Goal: Information Seeking & Learning: Learn about a topic

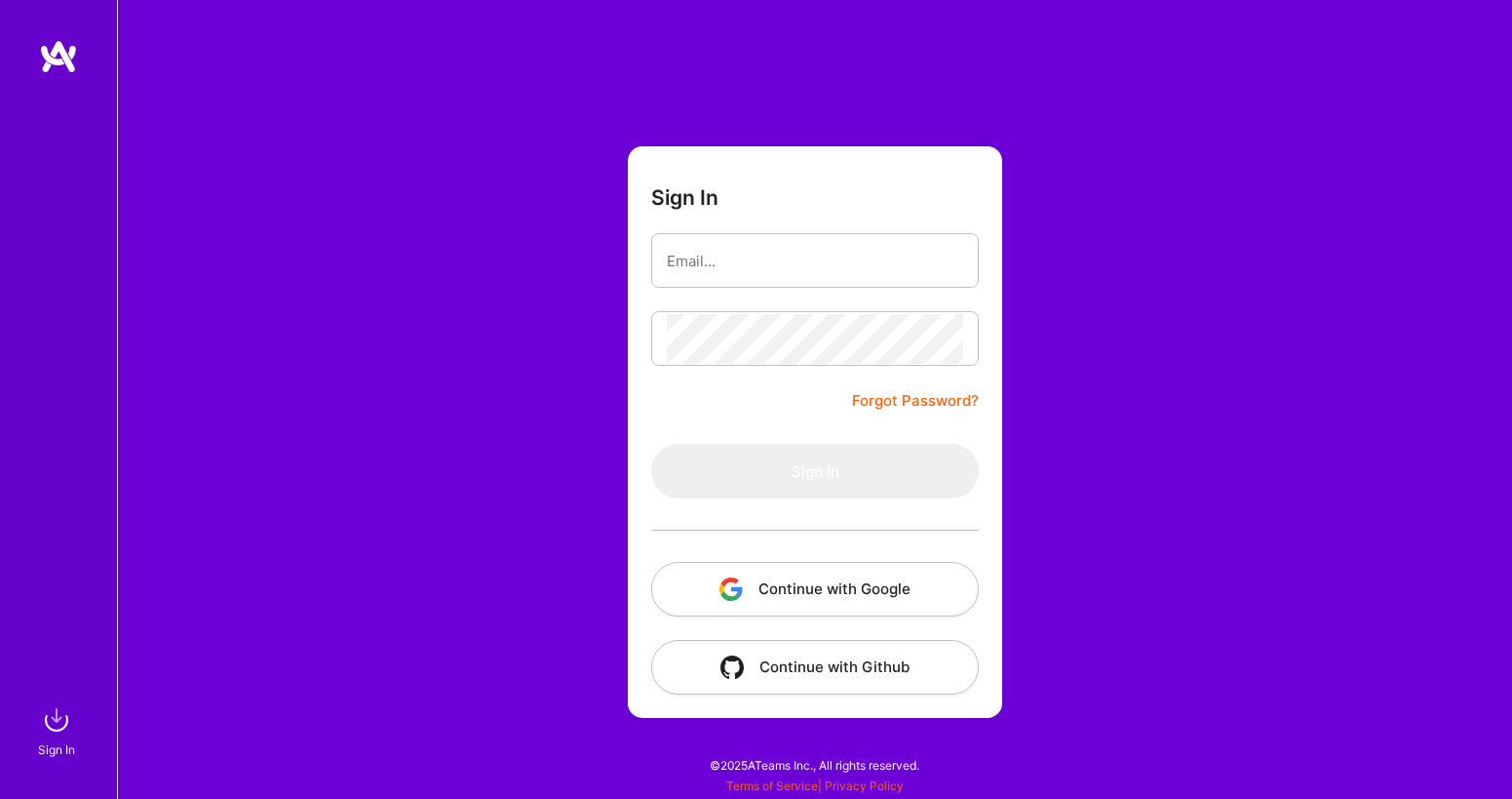
click at [896, 575] on button "Continue with Google" at bounding box center [814, 589] width 327 height 55
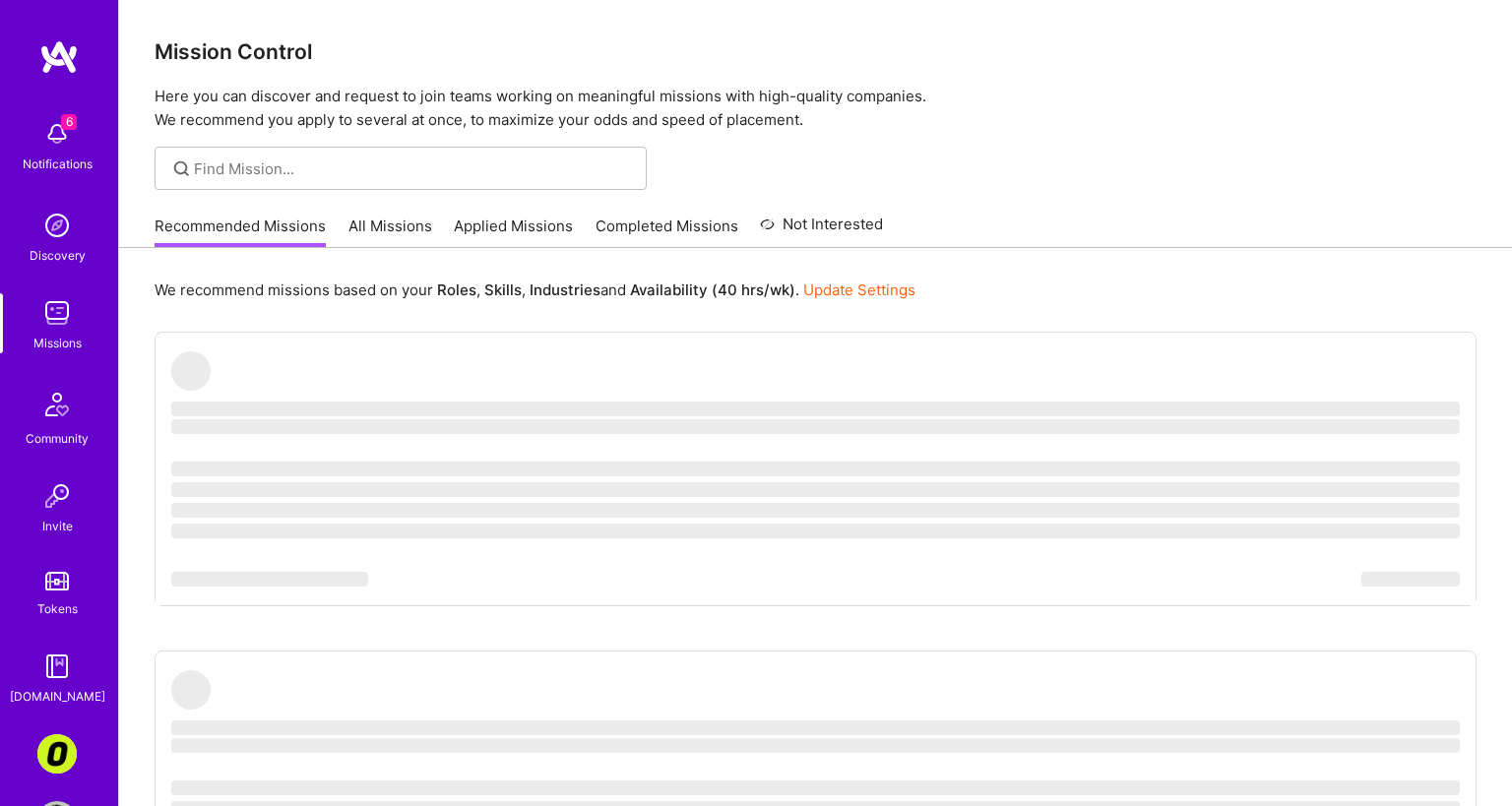
click at [39, 668] on img at bounding box center [57, 666] width 40 height 40
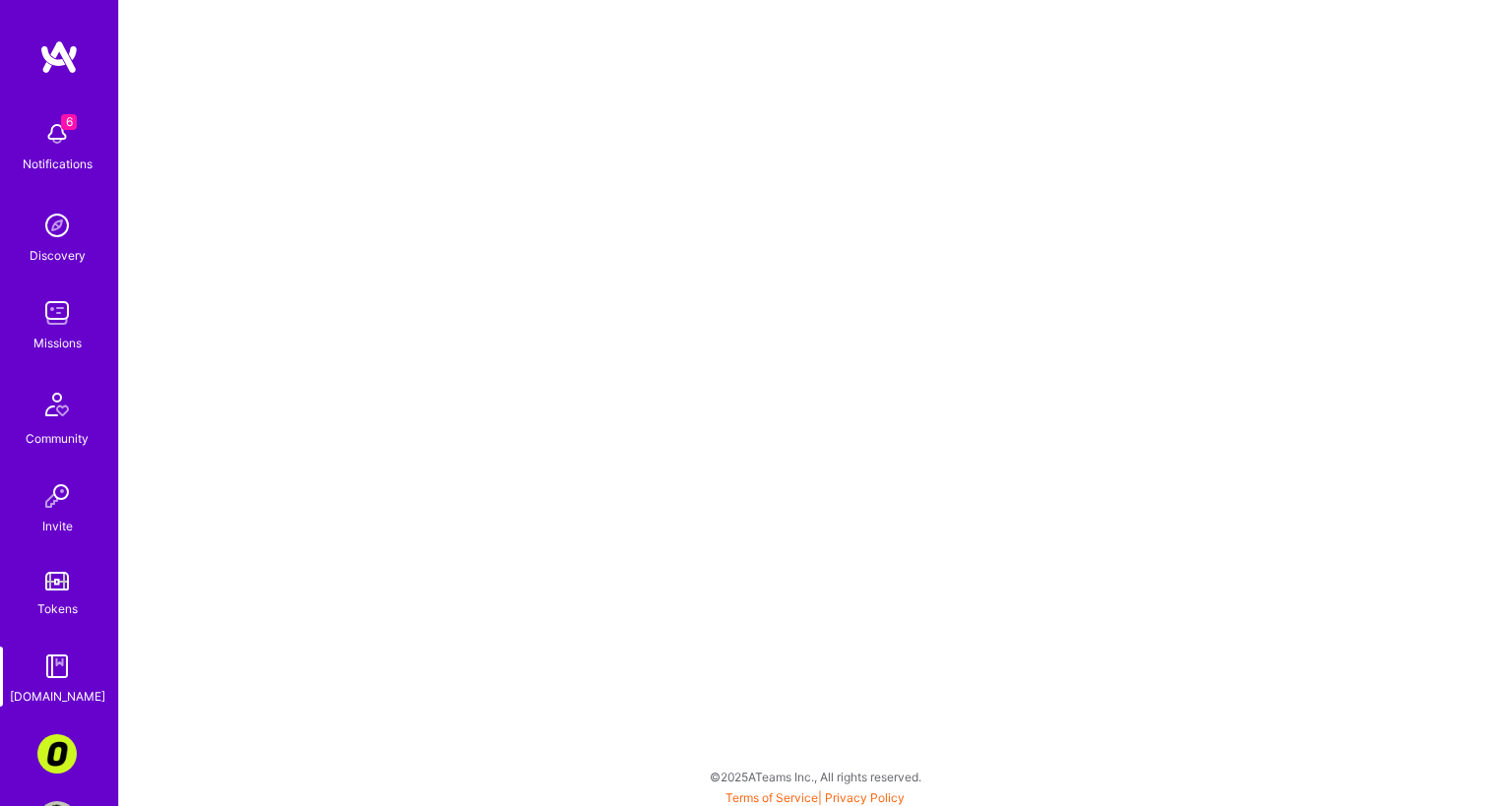
click at [58, 756] on img at bounding box center [57, 754] width 40 height 40
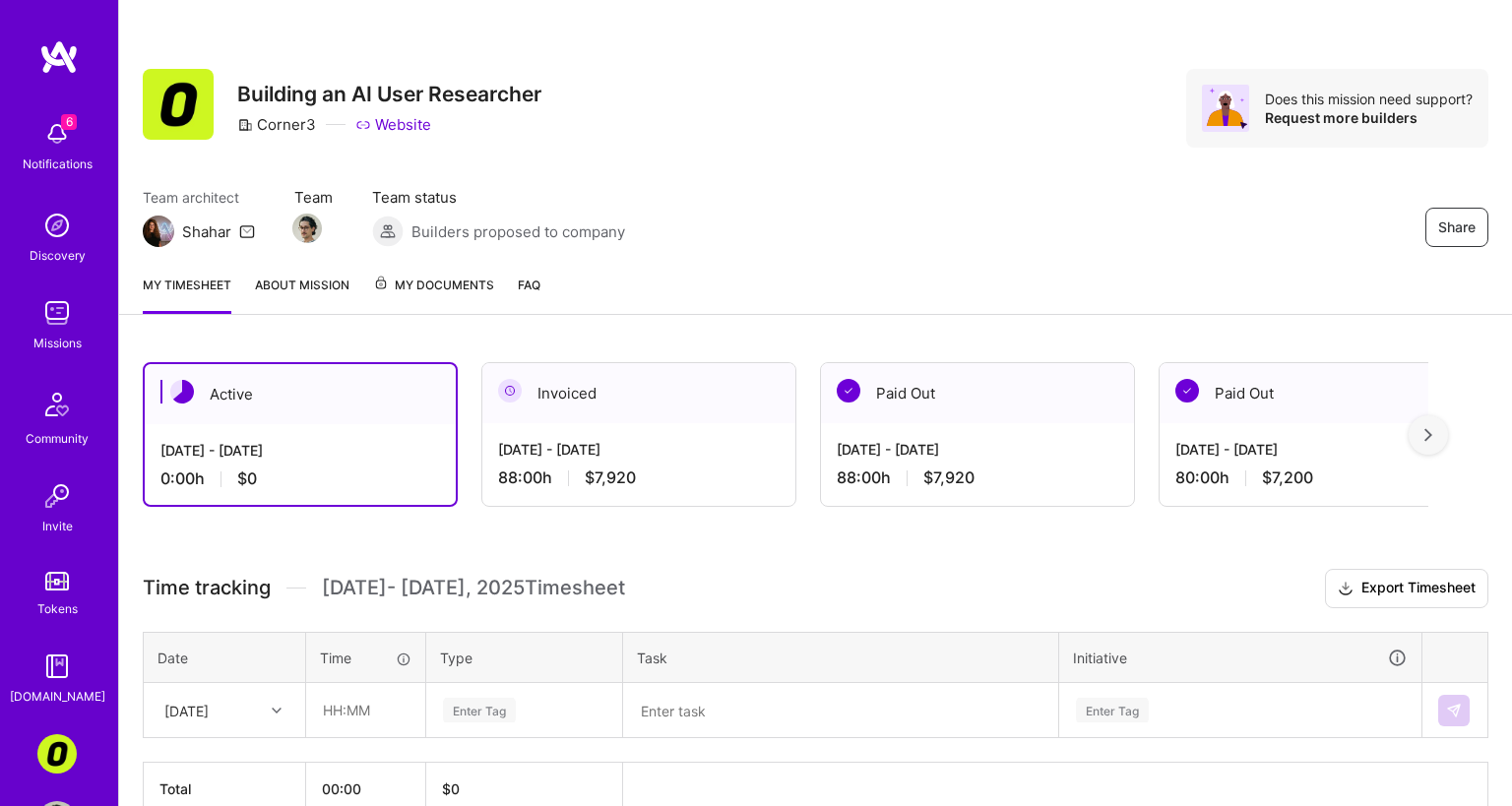
click at [45, 227] on img at bounding box center [57, 225] width 40 height 40
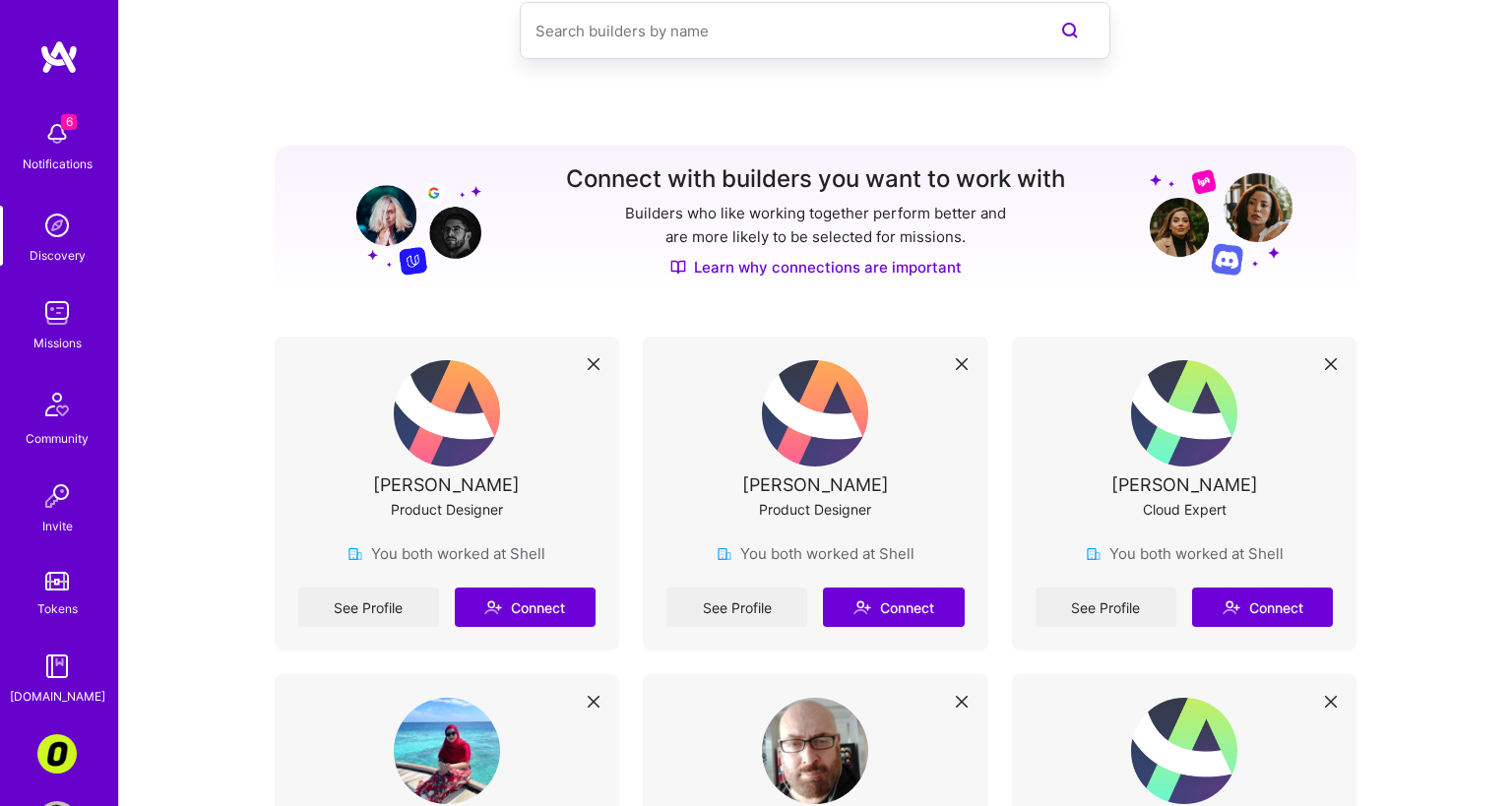
scroll to position [149, 0]
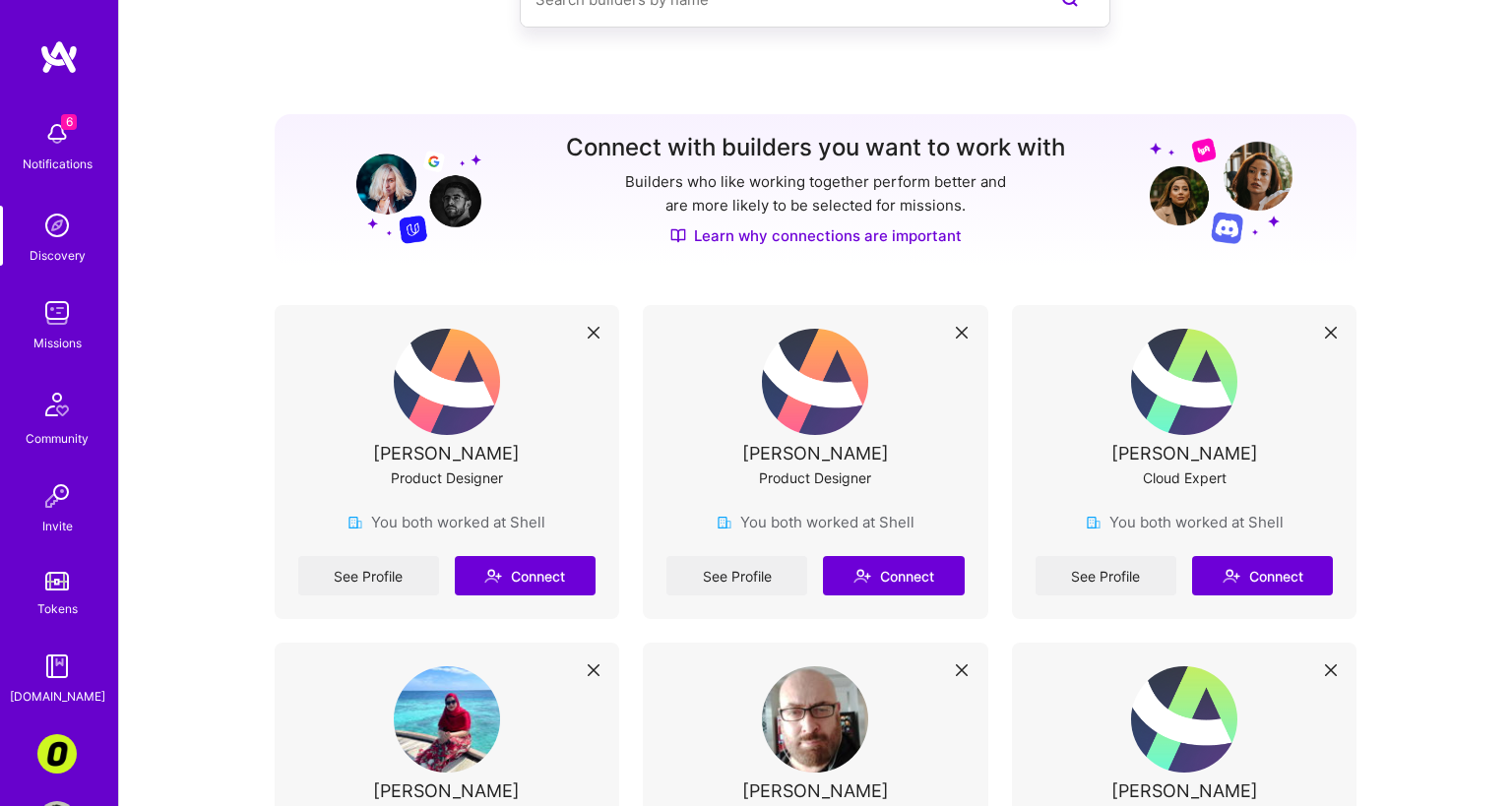
click at [81, 324] on link "Missions" at bounding box center [56, 322] width 122 height 60
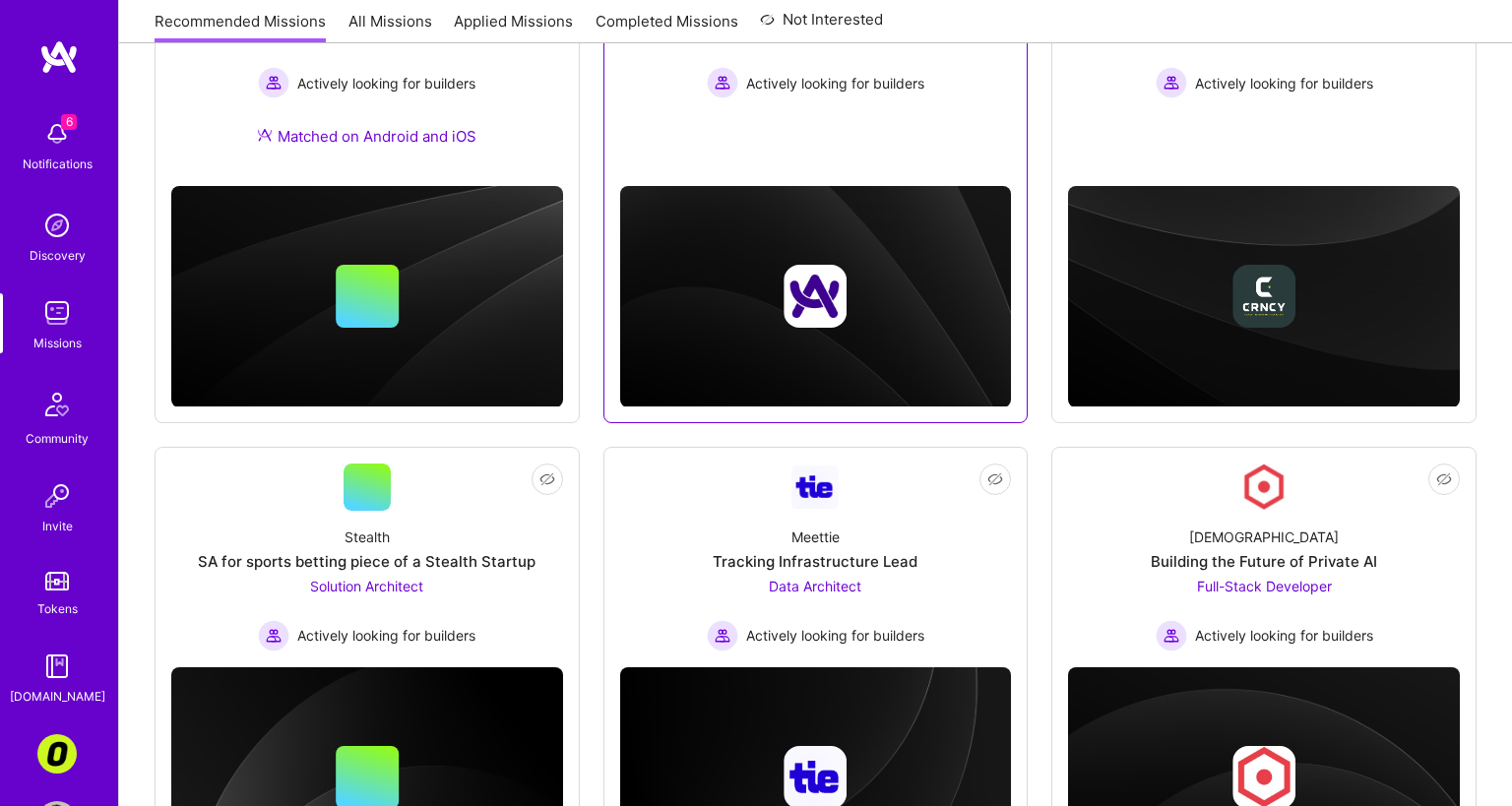
scroll to position [918, 0]
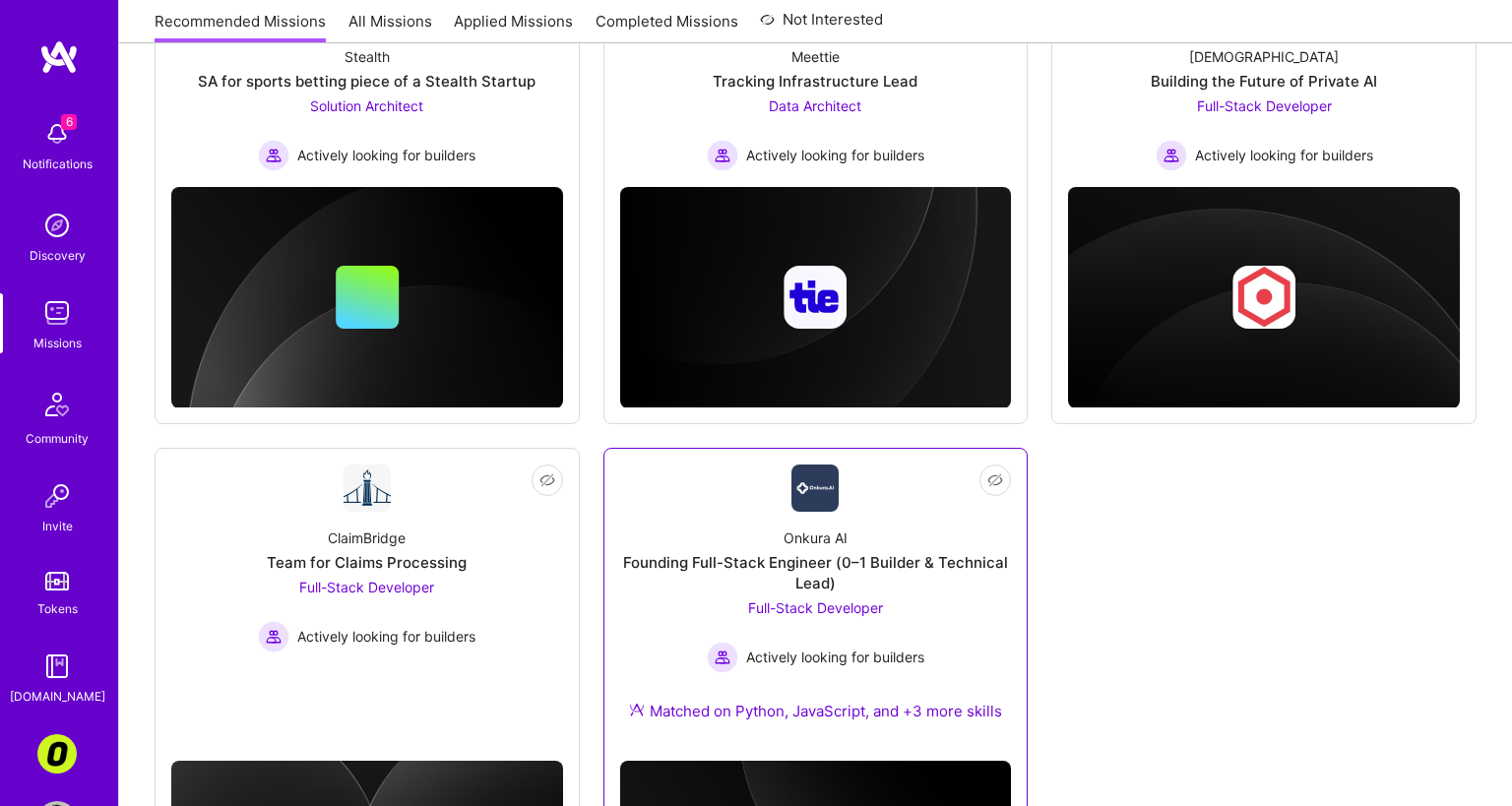
click at [637, 594] on div "Onkura AI Founding Full-Stack Engineer (0–1 Builder & Technical Lead) Full-Stac…" at bounding box center [816, 628] width 392 height 233
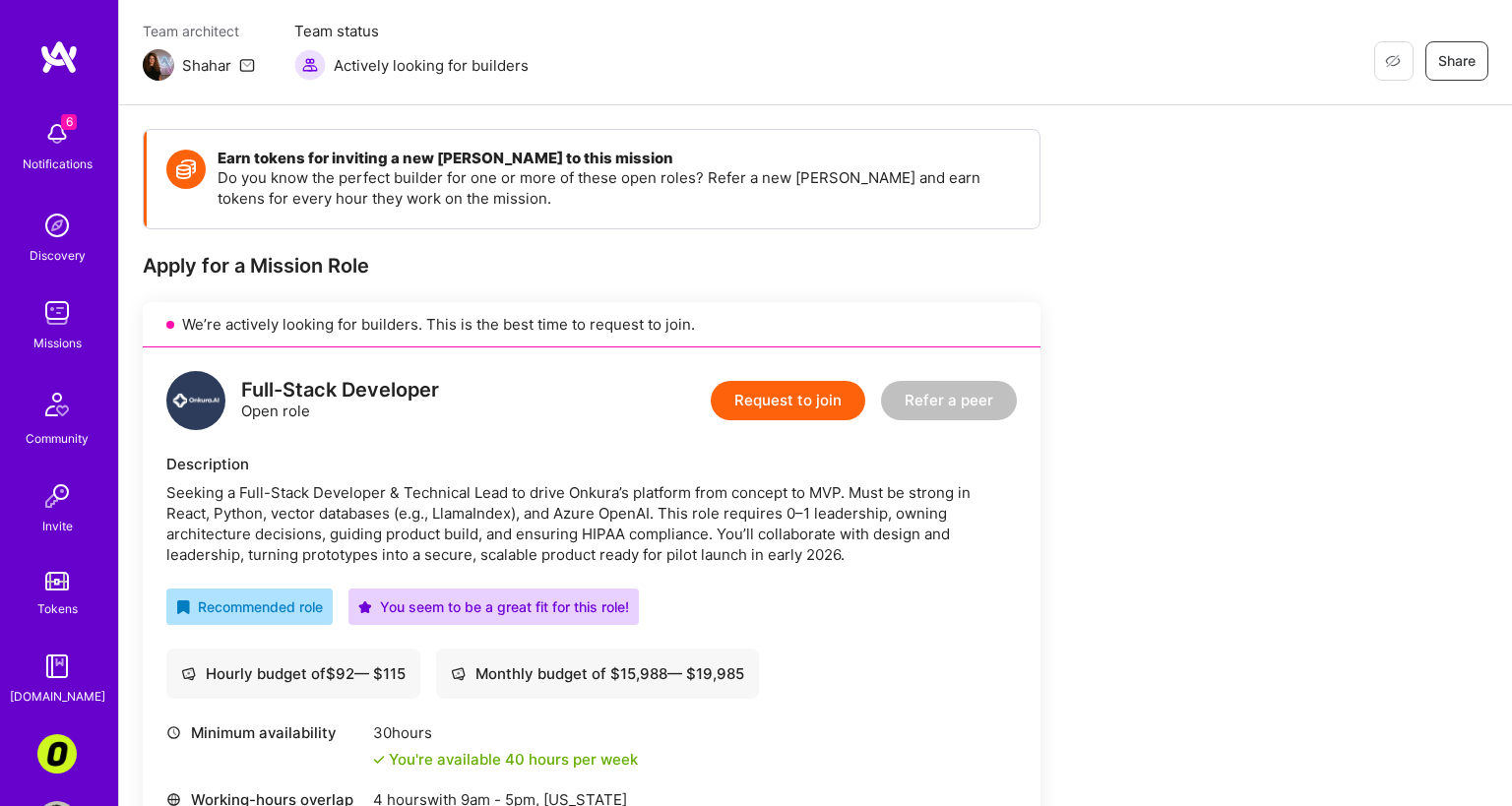
scroll to position [167, 0]
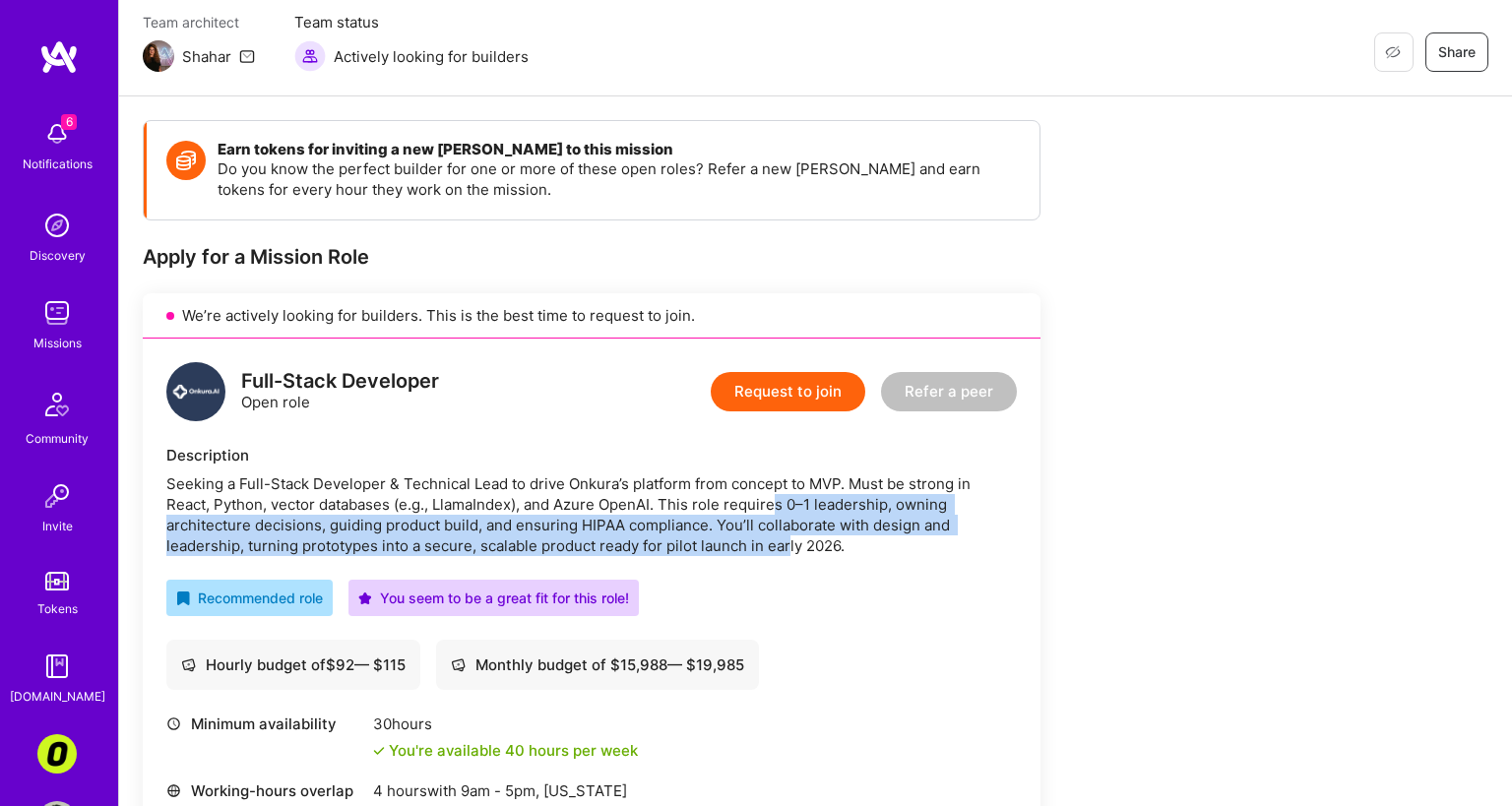
drag, startPoint x: 779, startPoint y: 505, endPoint x: 789, endPoint y: 549, distance: 45.1
click at [789, 549] on div "Seeking a Full-Stack Developer & Technical Lead to drive Onkura’s platform from…" at bounding box center [591, 514] width 850 height 83
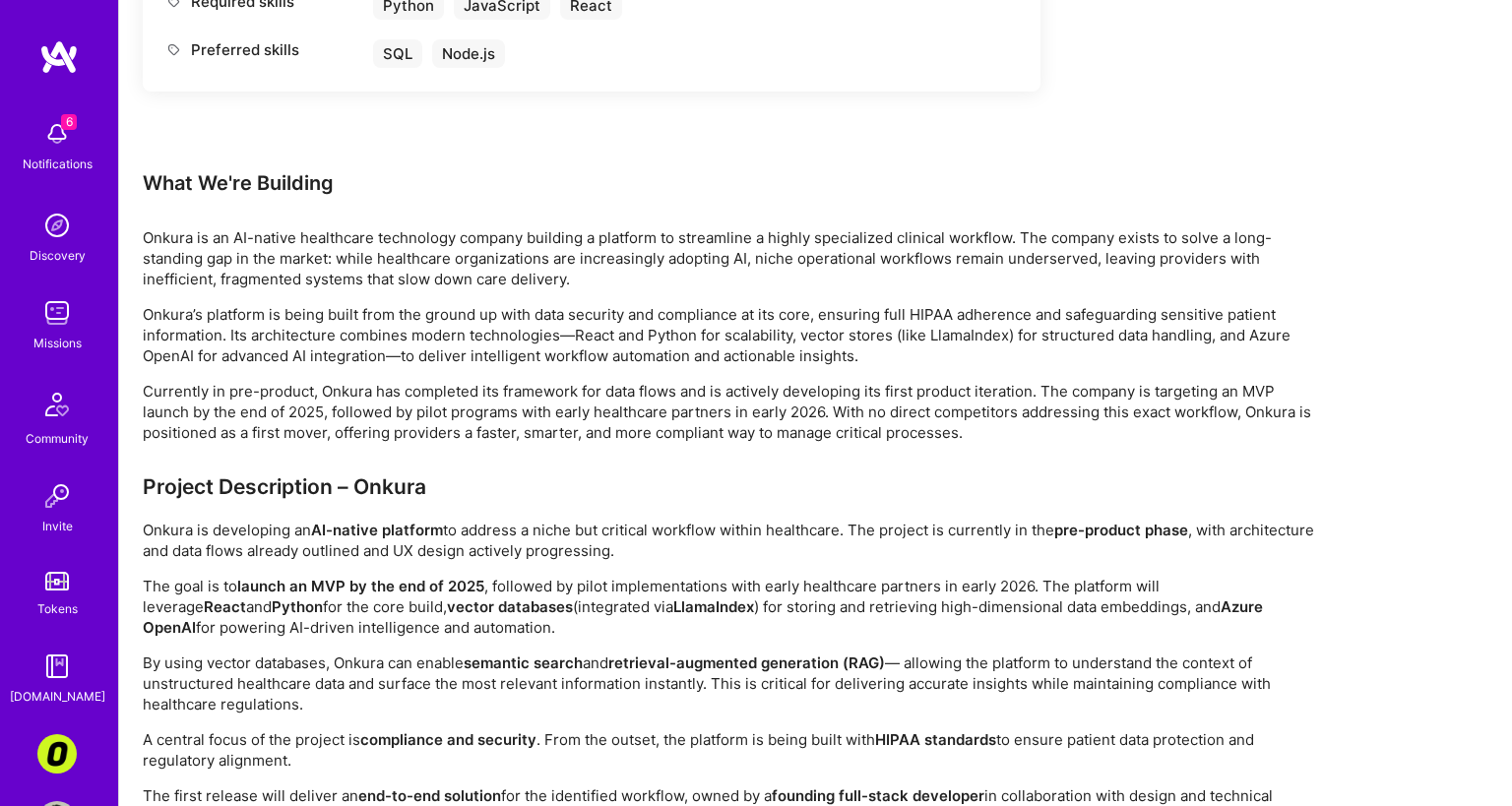
scroll to position [1218, 0]
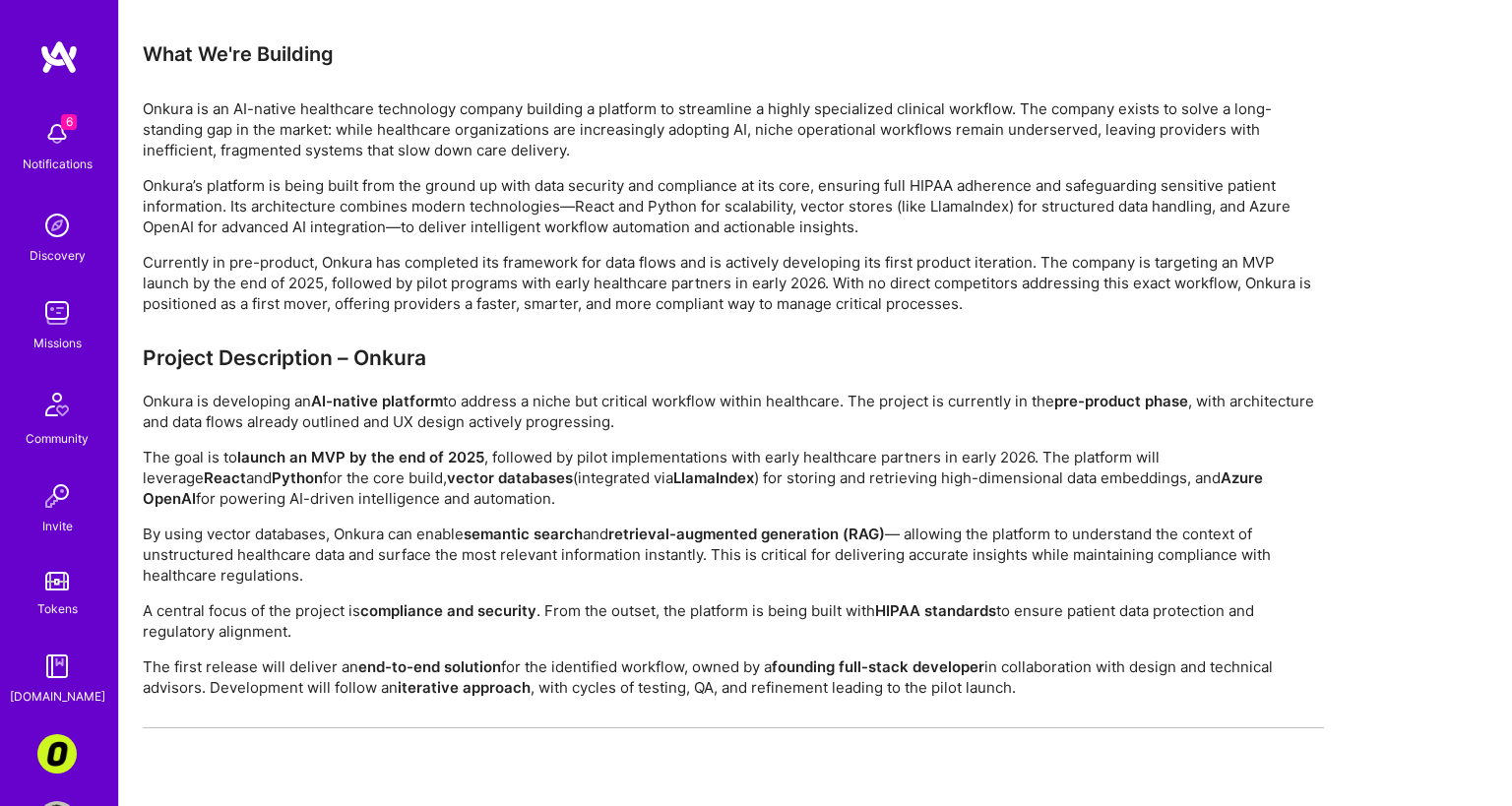
drag, startPoint x: 689, startPoint y: 464, endPoint x: 709, endPoint y: 581, distance: 118.7
click at [709, 581] on div "Earn tokens for inviting a new [PERSON_NAME] to this mission Do you know the pe…" at bounding box center [733, 113] width 1181 height 2089
click at [709, 584] on p "By using vector databases, Onkura can enable semantic search and retrieval-augm…" at bounding box center [733, 554] width 1181 height 62
drag, startPoint x: 700, startPoint y: 561, endPoint x: 676, endPoint y: 481, distance: 83.5
click at [677, 486] on div "Project Description – Onkura Onkura is developing an AI-native platform to addr…" at bounding box center [733, 751] width 1181 height 812
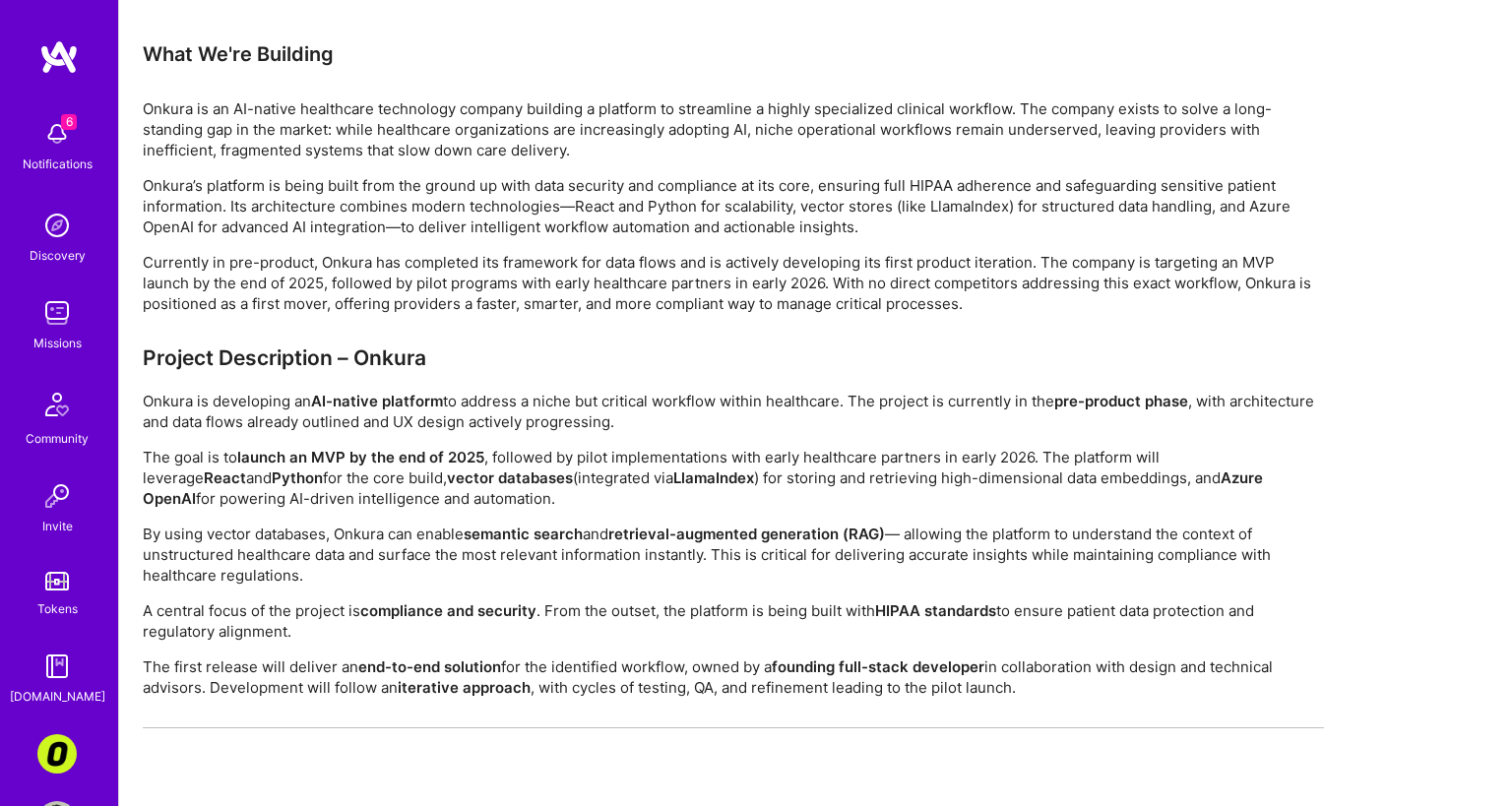
click at [675, 472] on p "The goal is to launch an MVP by the end of 2025 , followed by pilot implementat…" at bounding box center [733, 478] width 1181 height 62
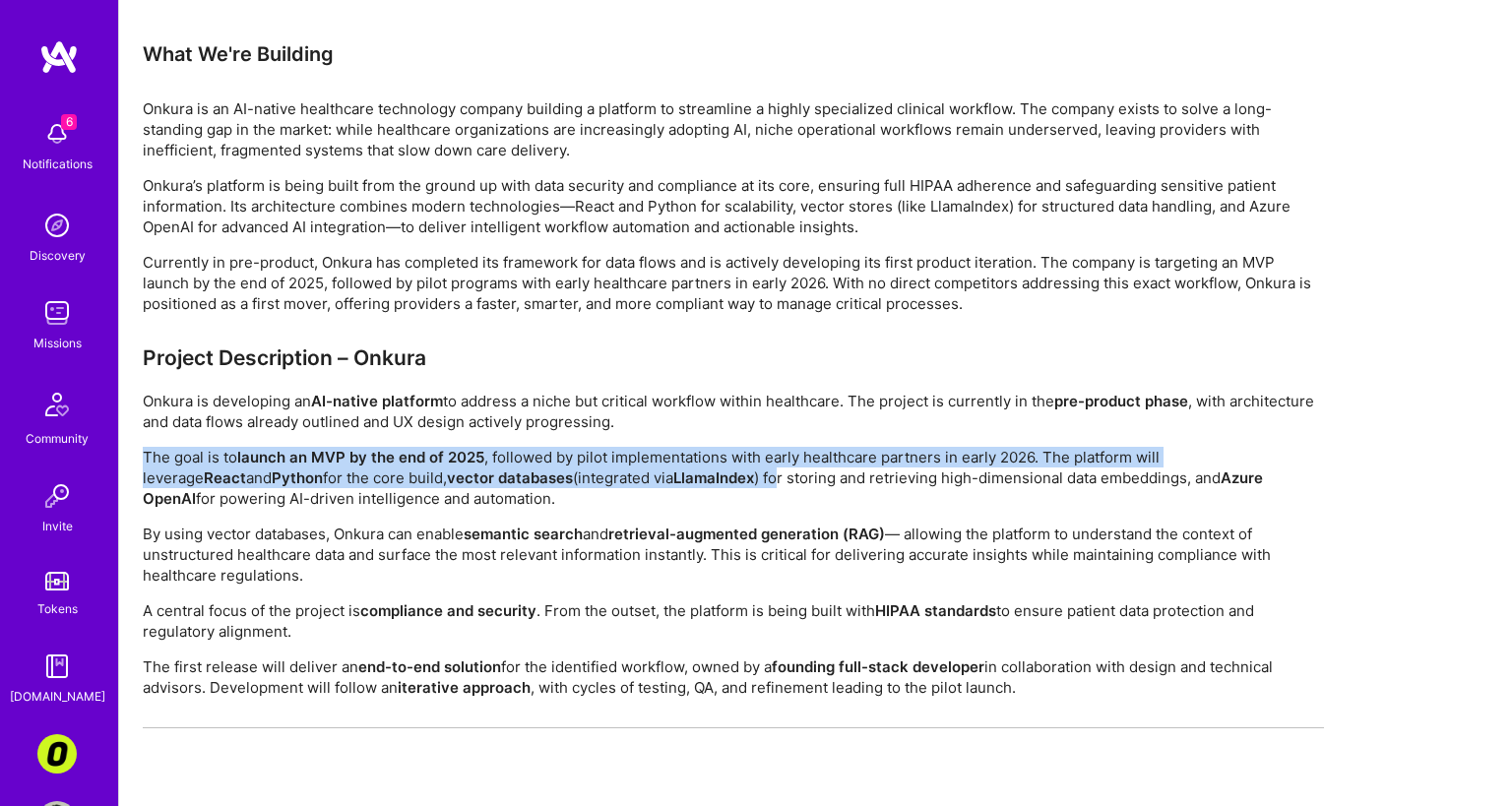
drag, startPoint x: 665, startPoint y: 445, endPoint x: 662, endPoint y: 488, distance: 43.1
click at [662, 488] on div "Project Description – Onkura Onkura is developing an AI-native platform to addr…" at bounding box center [733, 751] width 1181 height 812
click at [661, 493] on p "The goal is to launch an MVP by the end of 2025 , followed by pilot implementat…" at bounding box center [733, 478] width 1181 height 62
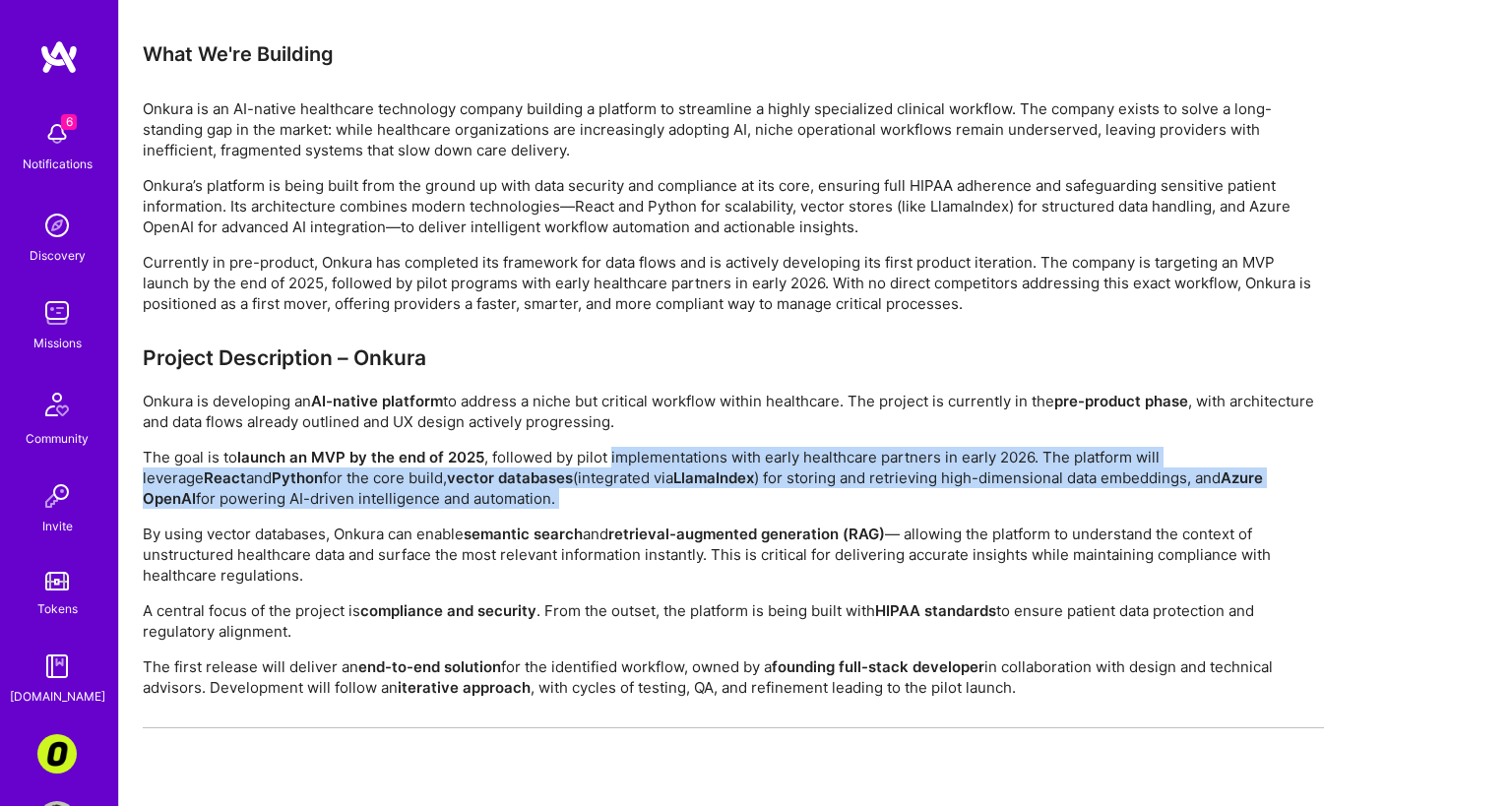
drag, startPoint x: 661, startPoint y: 493, endPoint x: 660, endPoint y: 457, distance: 36.0
click at [660, 457] on p "The goal is to launch an MVP by the end of 2025 , followed by pilot implementat…" at bounding box center [733, 478] width 1181 height 62
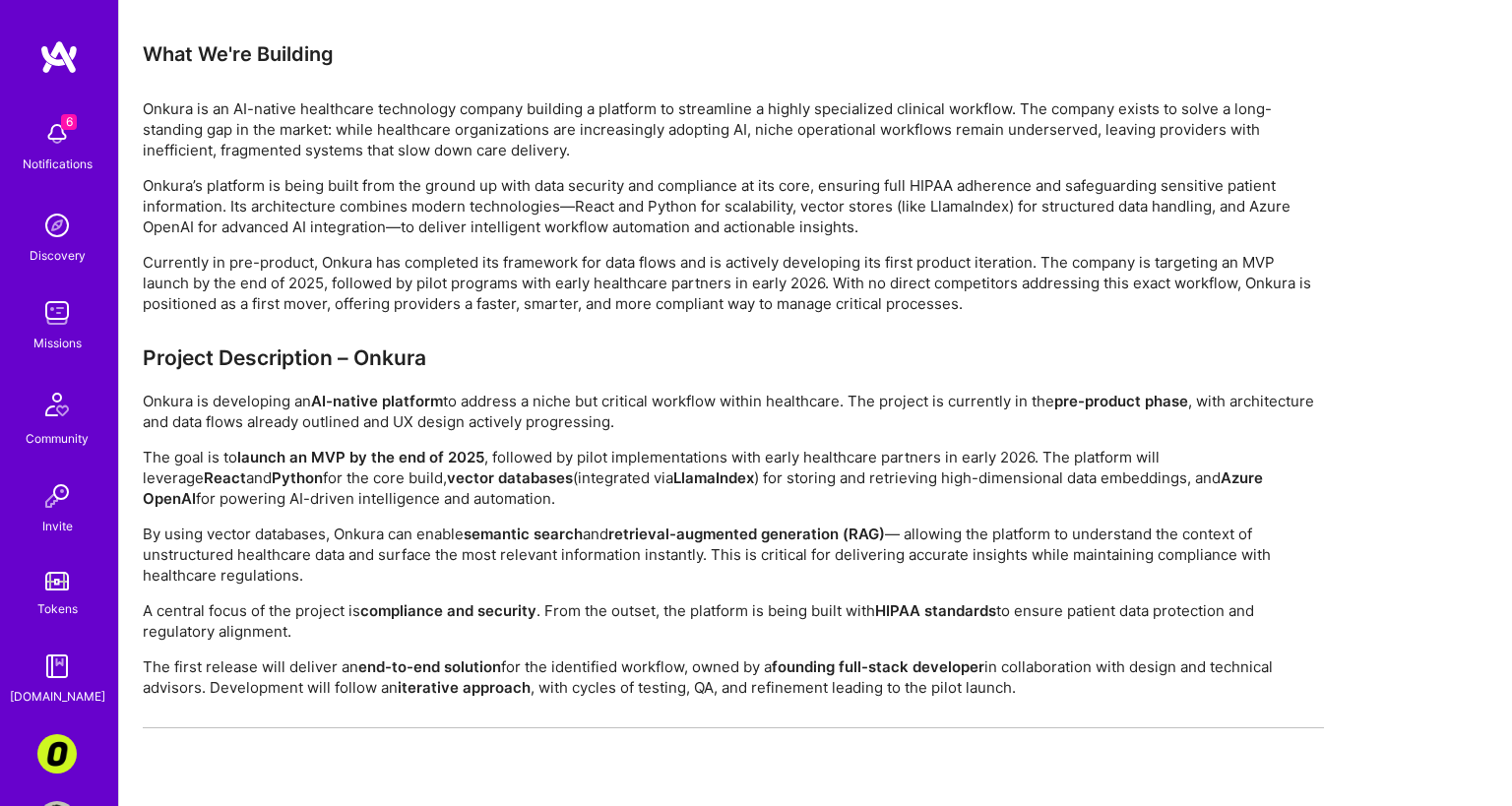
drag, startPoint x: 655, startPoint y: 457, endPoint x: 659, endPoint y: 513, distance: 56.1
click at [654, 501] on p "The goal is to launch an MVP by the end of 2025 , followed by pilot implementat…" at bounding box center [733, 478] width 1181 height 62
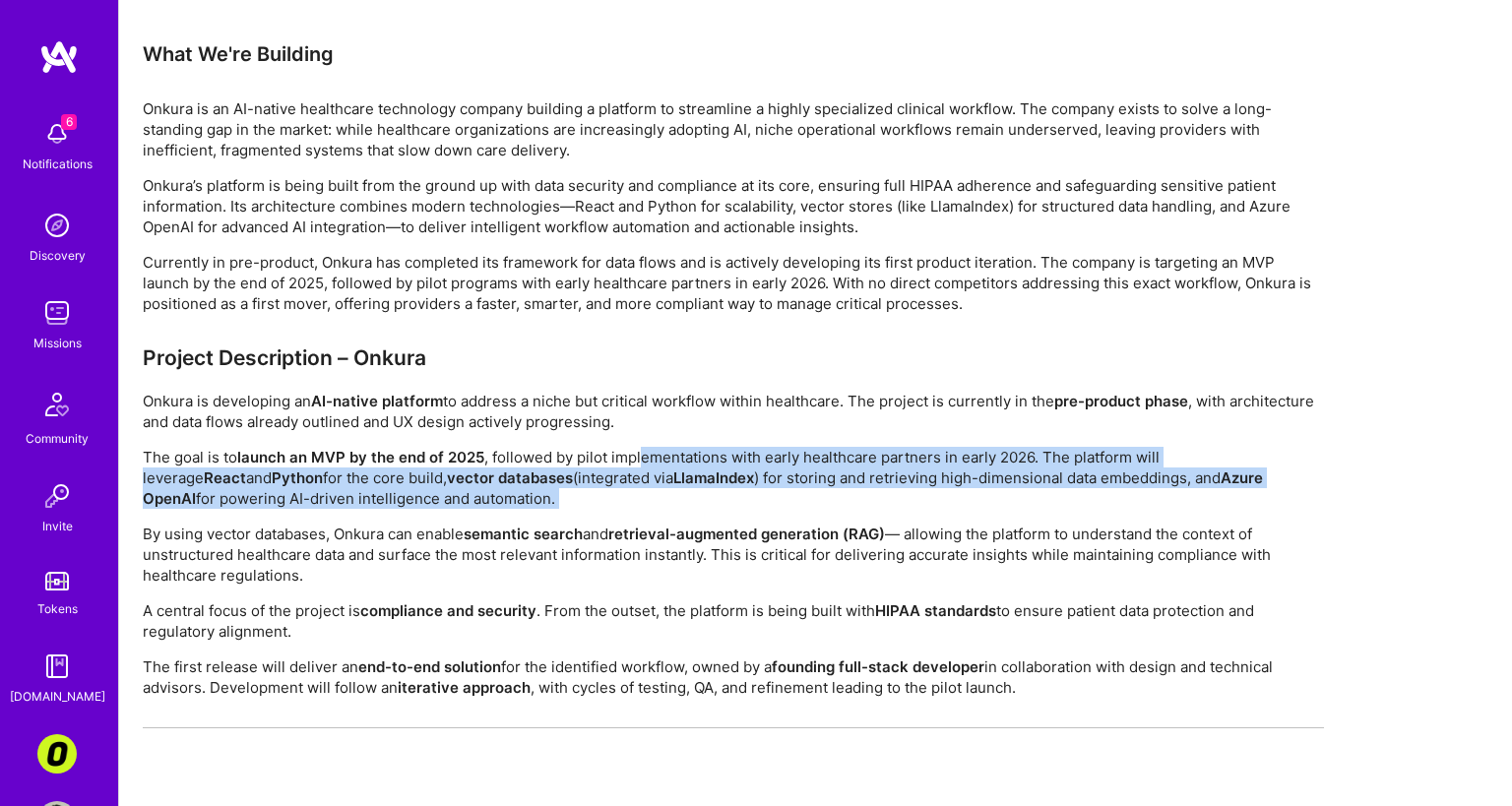
drag, startPoint x: 659, startPoint y: 515, endPoint x: 640, endPoint y: 424, distance: 93.0
click at [639, 430] on div "Project Description – Onkura Onkura is developing an AI-native platform to addr…" at bounding box center [733, 751] width 1181 height 812
click at [639, 441] on div "Project Description – Onkura Onkura is developing an AI-native platform to addr…" at bounding box center [733, 751] width 1181 height 812
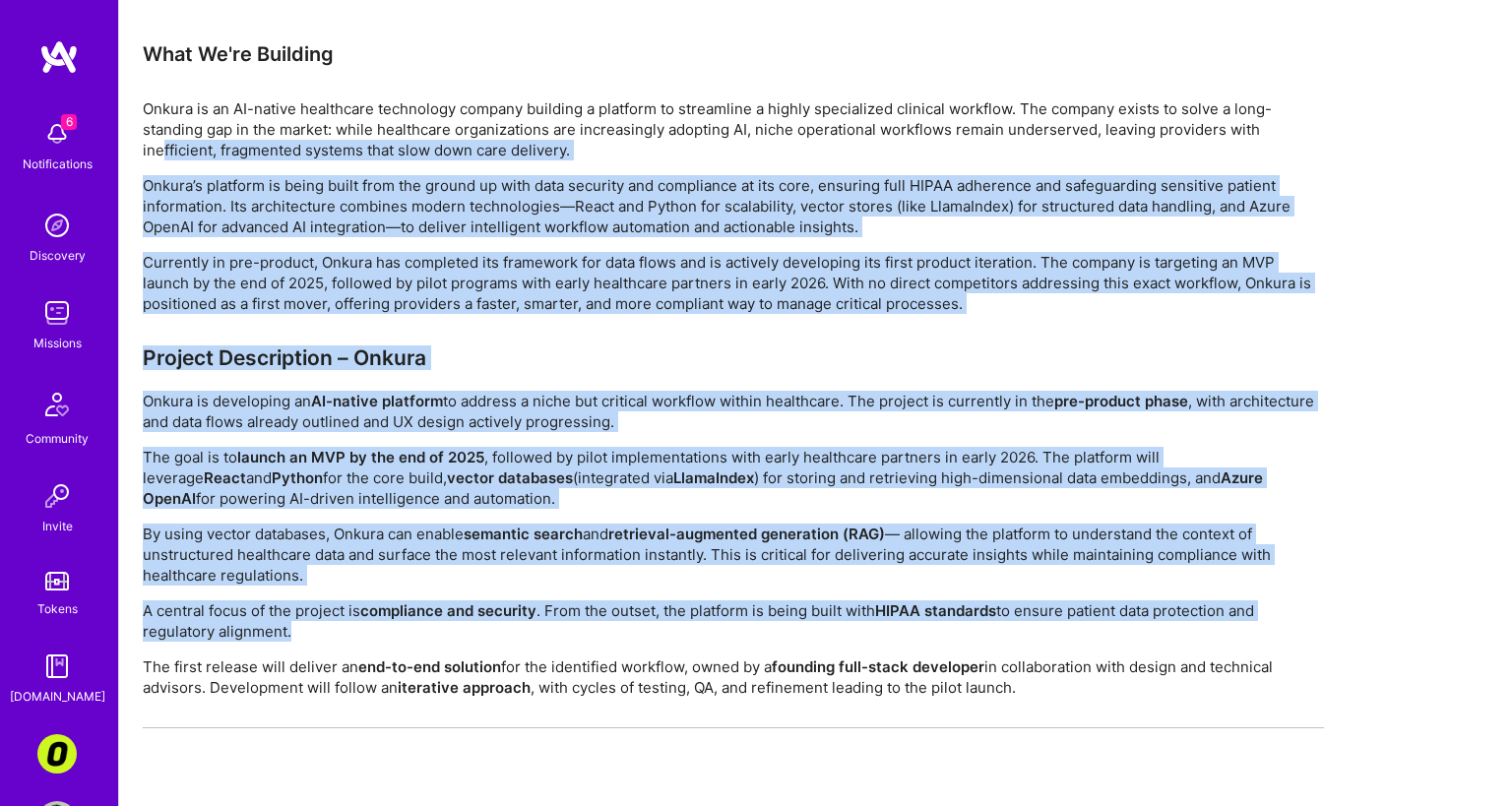
drag, startPoint x: 391, startPoint y: 721, endPoint x: 161, endPoint y: 156, distance: 610.0
click at [161, 156] on div "Earn tokens for inviting a new [PERSON_NAME] to this mission Do you know the pe…" at bounding box center [733, 113] width 1181 height 2089
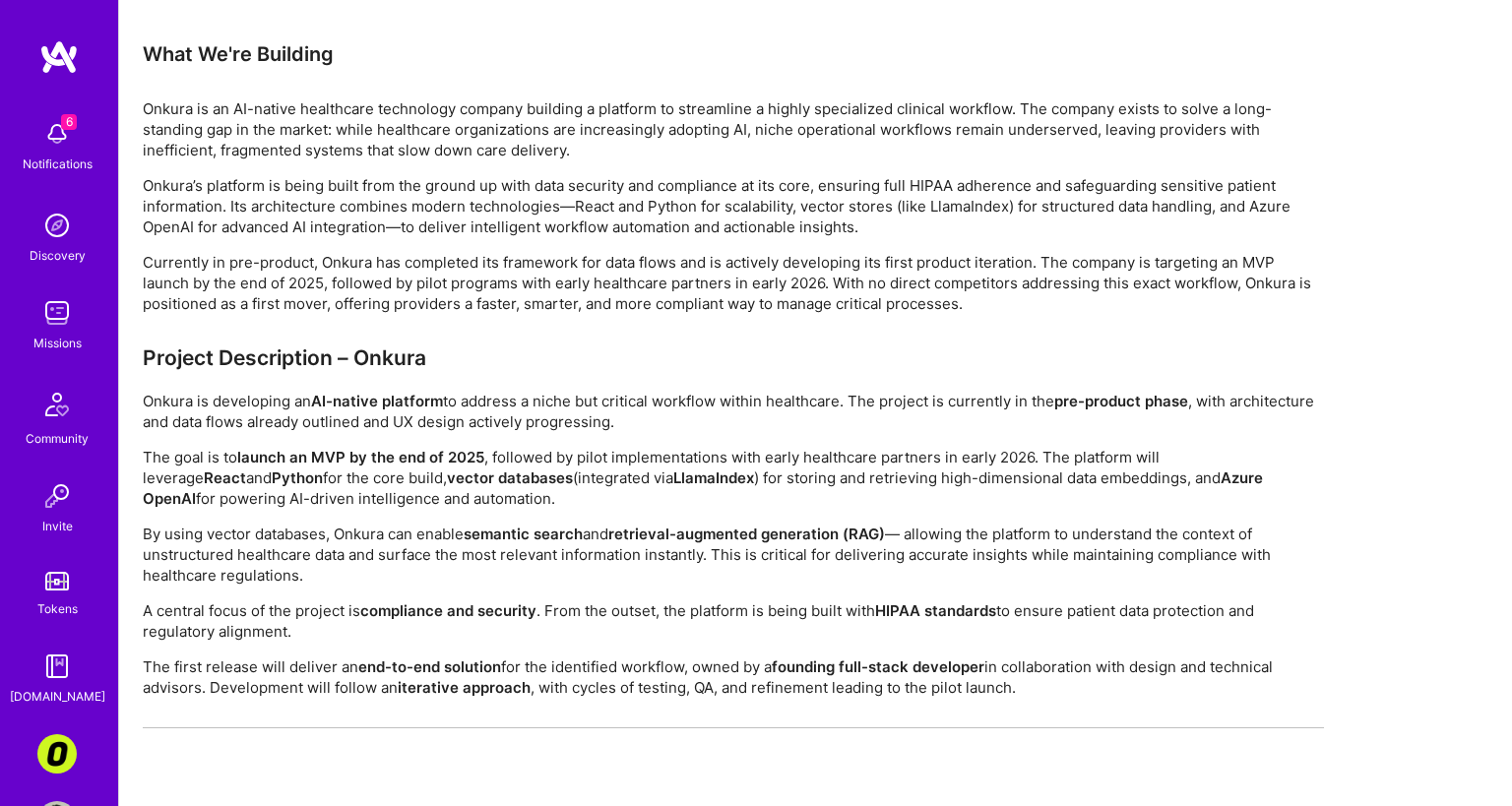
click at [179, 126] on p "Onkura is an AI-native healthcare technology company building a platform to str…" at bounding box center [733, 129] width 1181 height 62
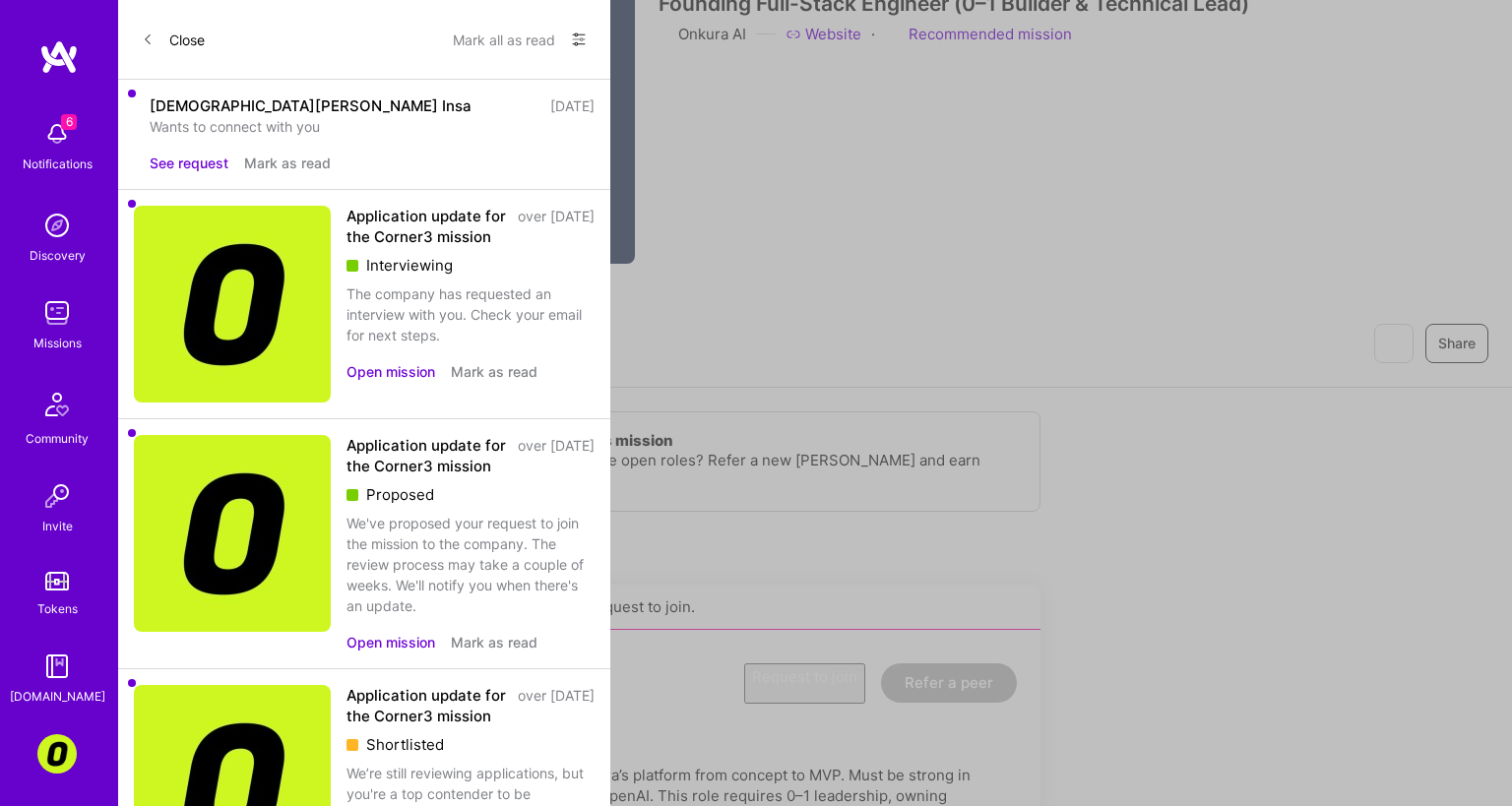
scroll to position [918, 0]
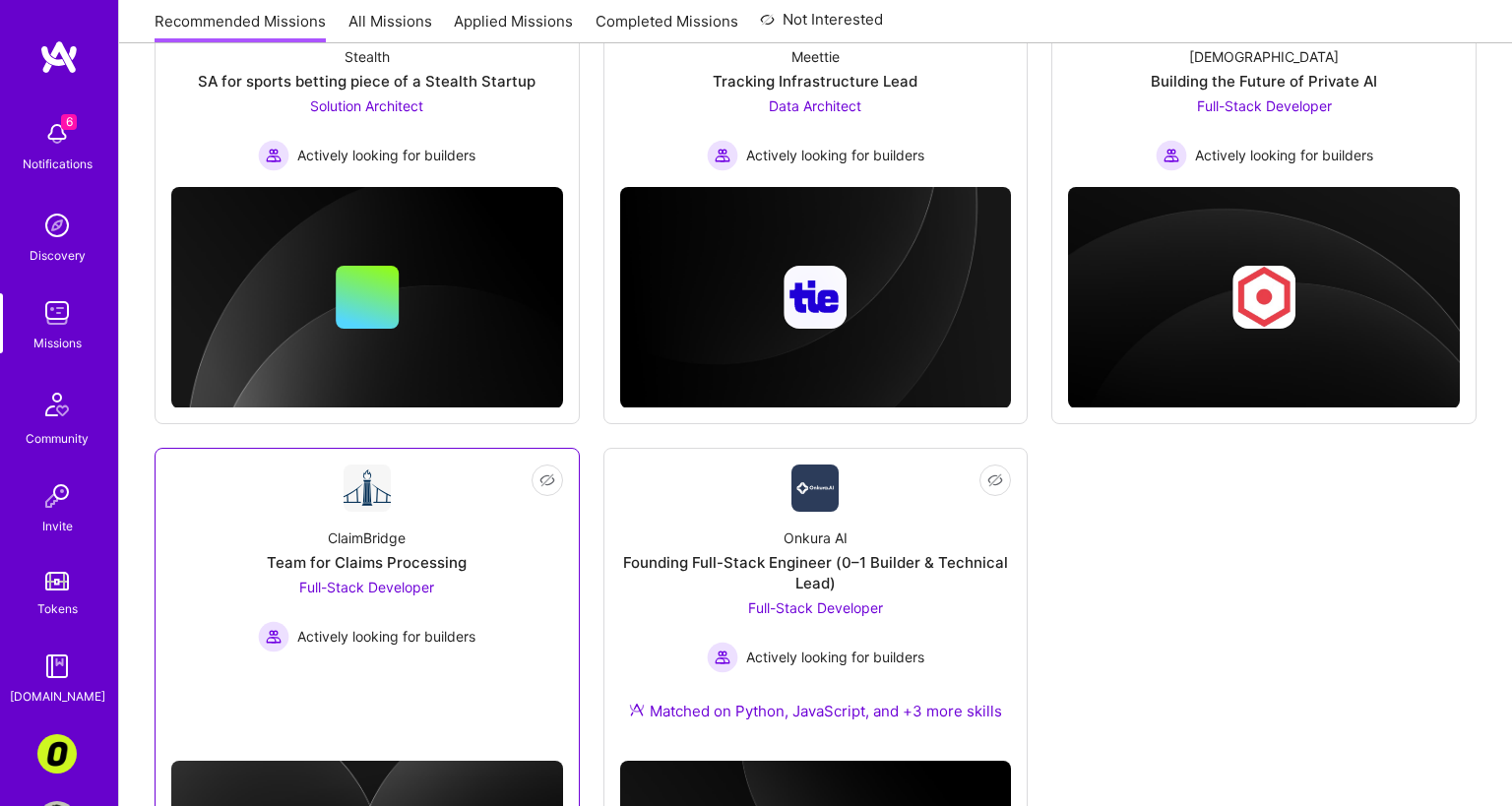
click at [480, 624] on div "ClaimBridge Team for Claims Processing Full-Stack Developer Actively looking fo…" at bounding box center [367, 582] width 392 height 140
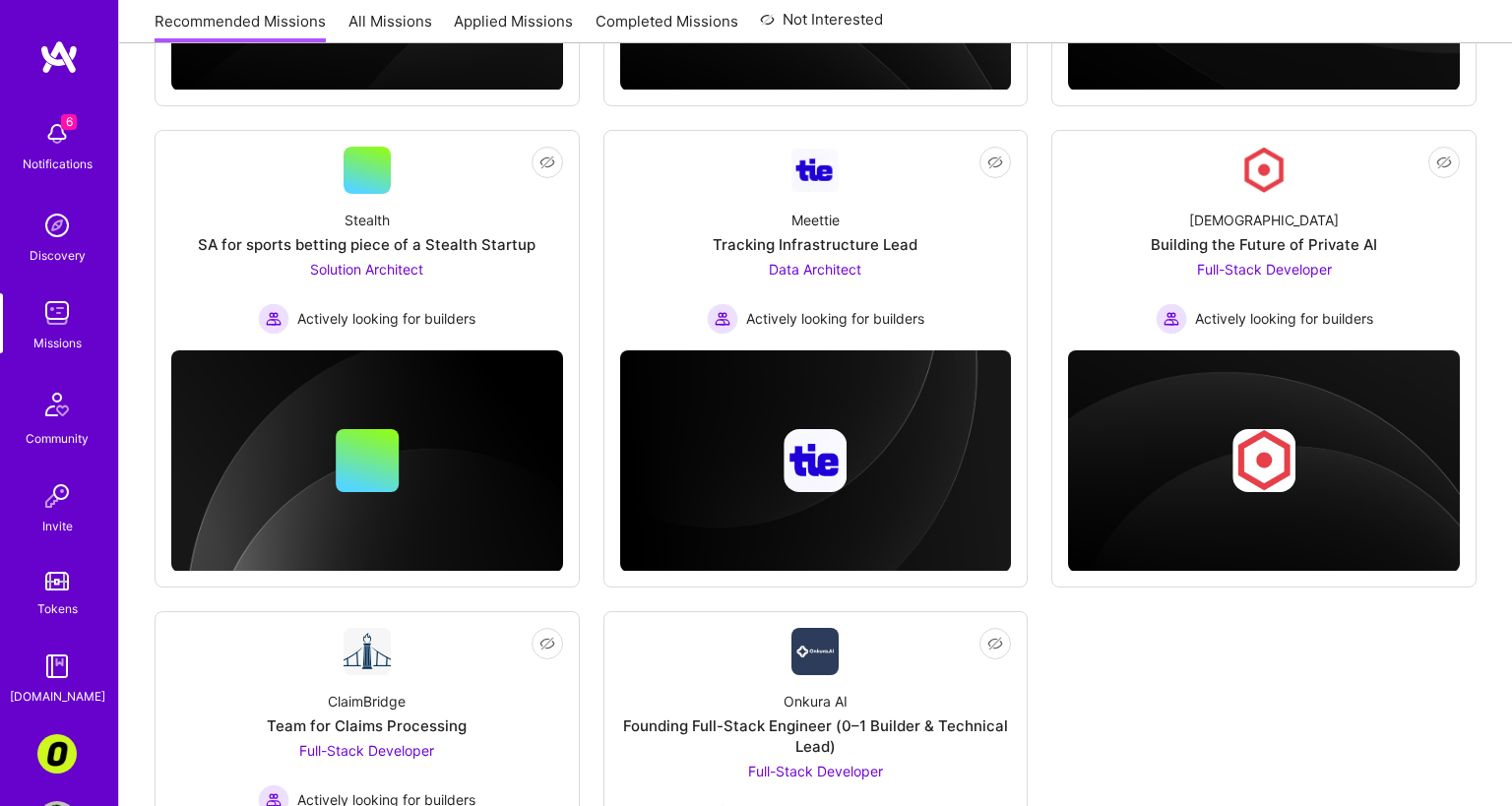
scroll to position [438, 0]
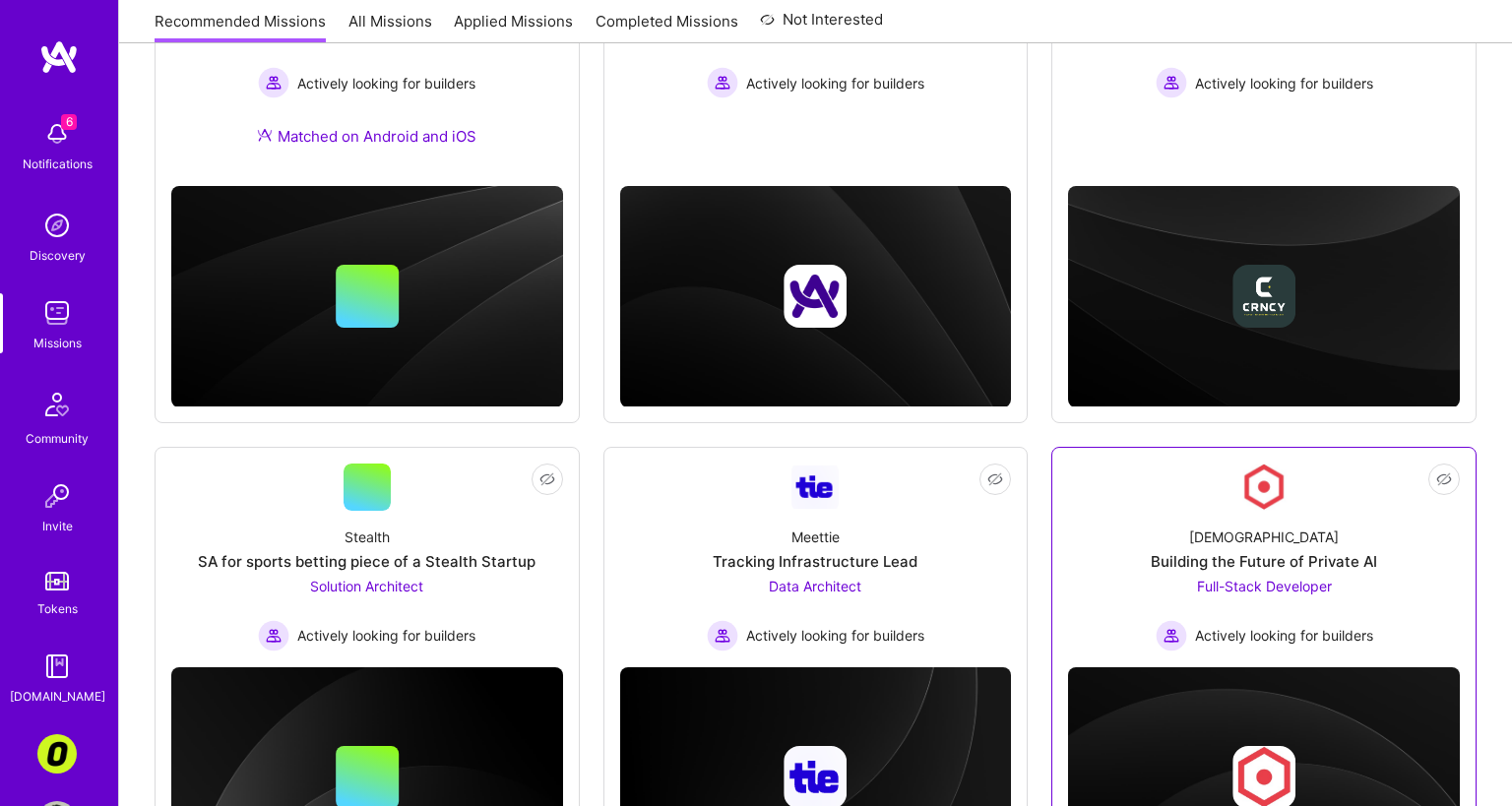
click at [1219, 535] on div "[DEMOGRAPHIC_DATA] Building the Future of Private AI Full-Stack Developer Activ…" at bounding box center [1264, 581] width 392 height 140
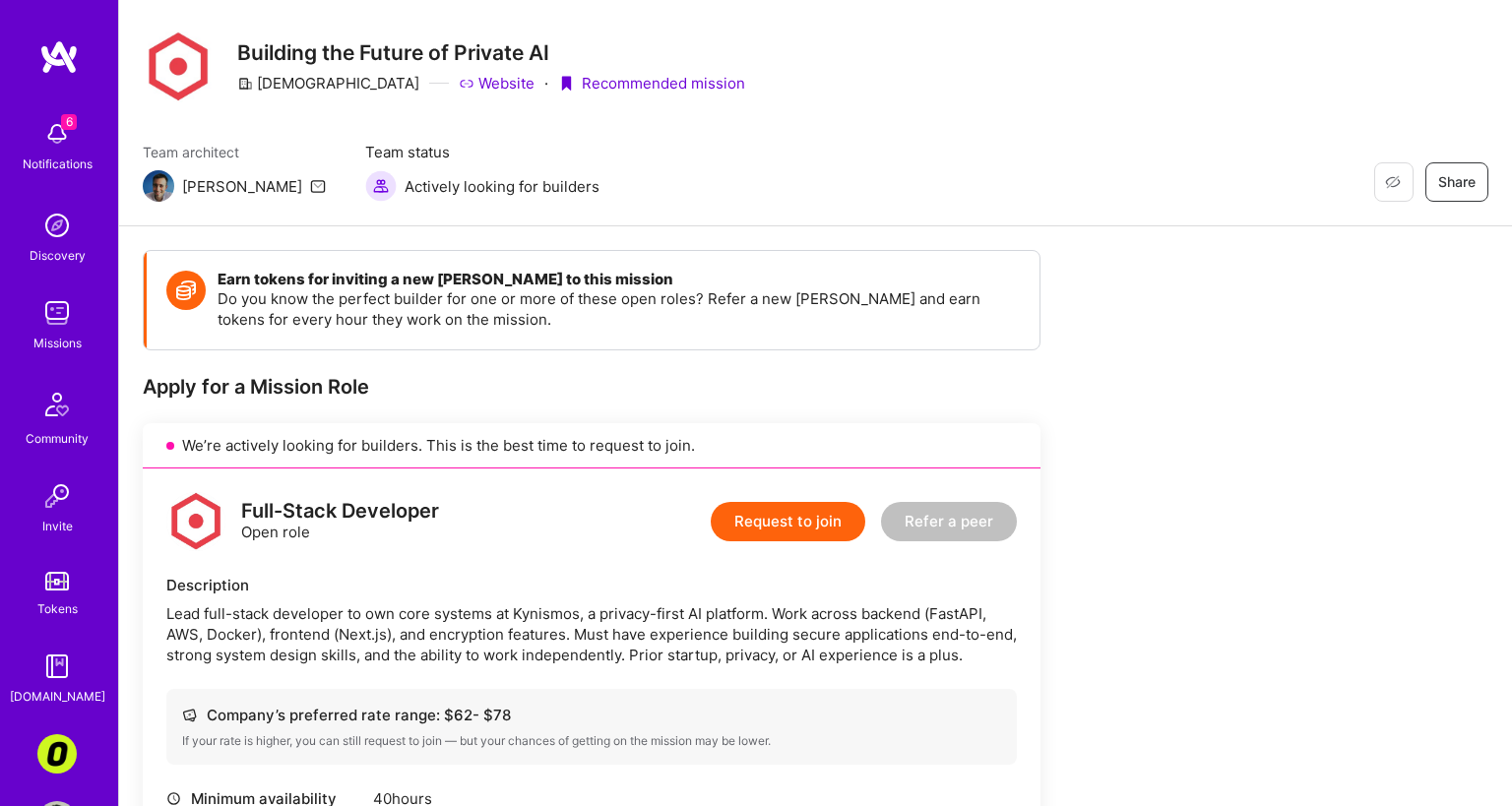
scroll to position [65, 0]
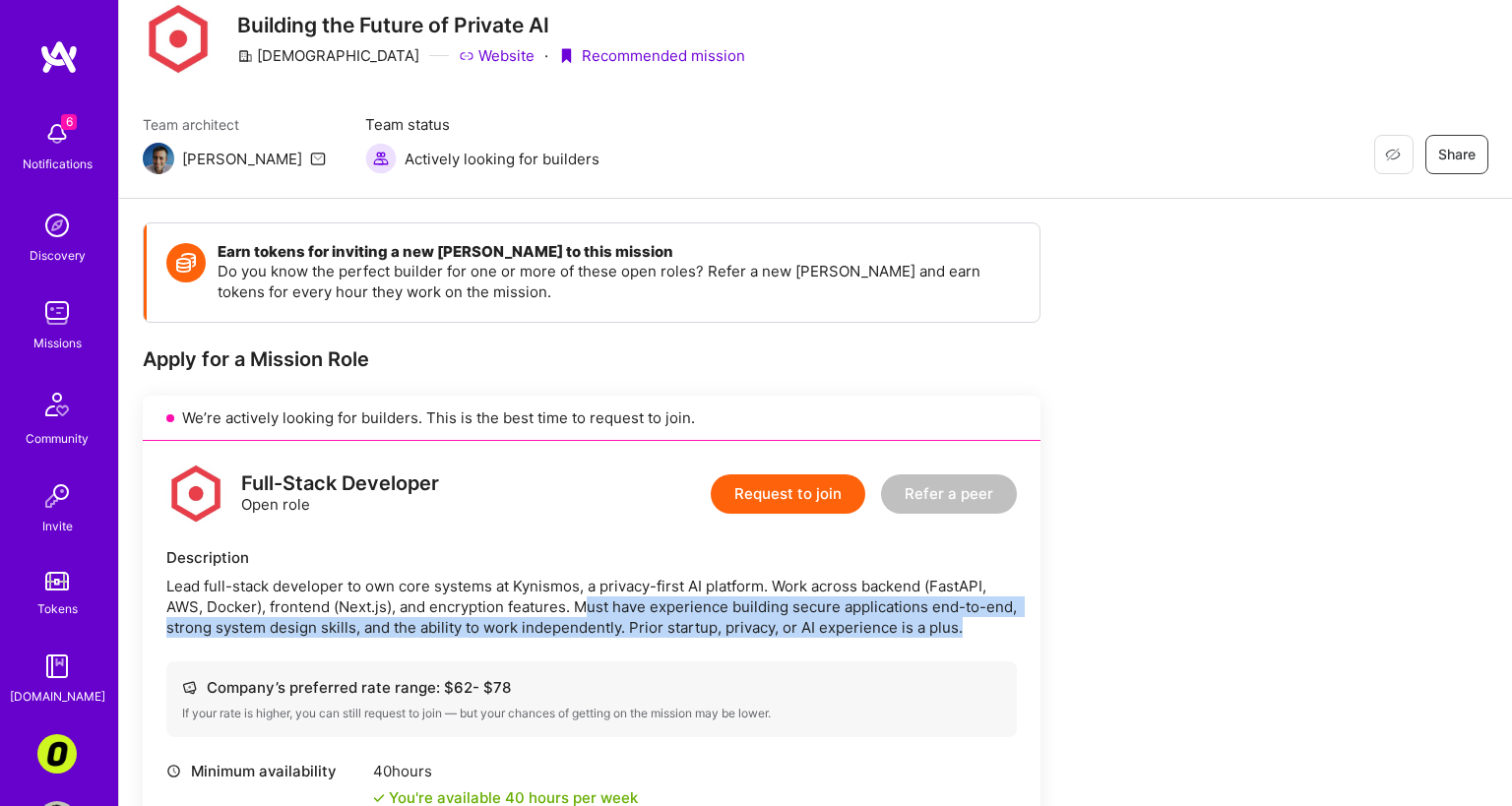
click at [596, 657] on div "Full-Stack Developer Open role Request to join Refer a peer Description Lead fu…" at bounding box center [591, 777] width 898 height 673
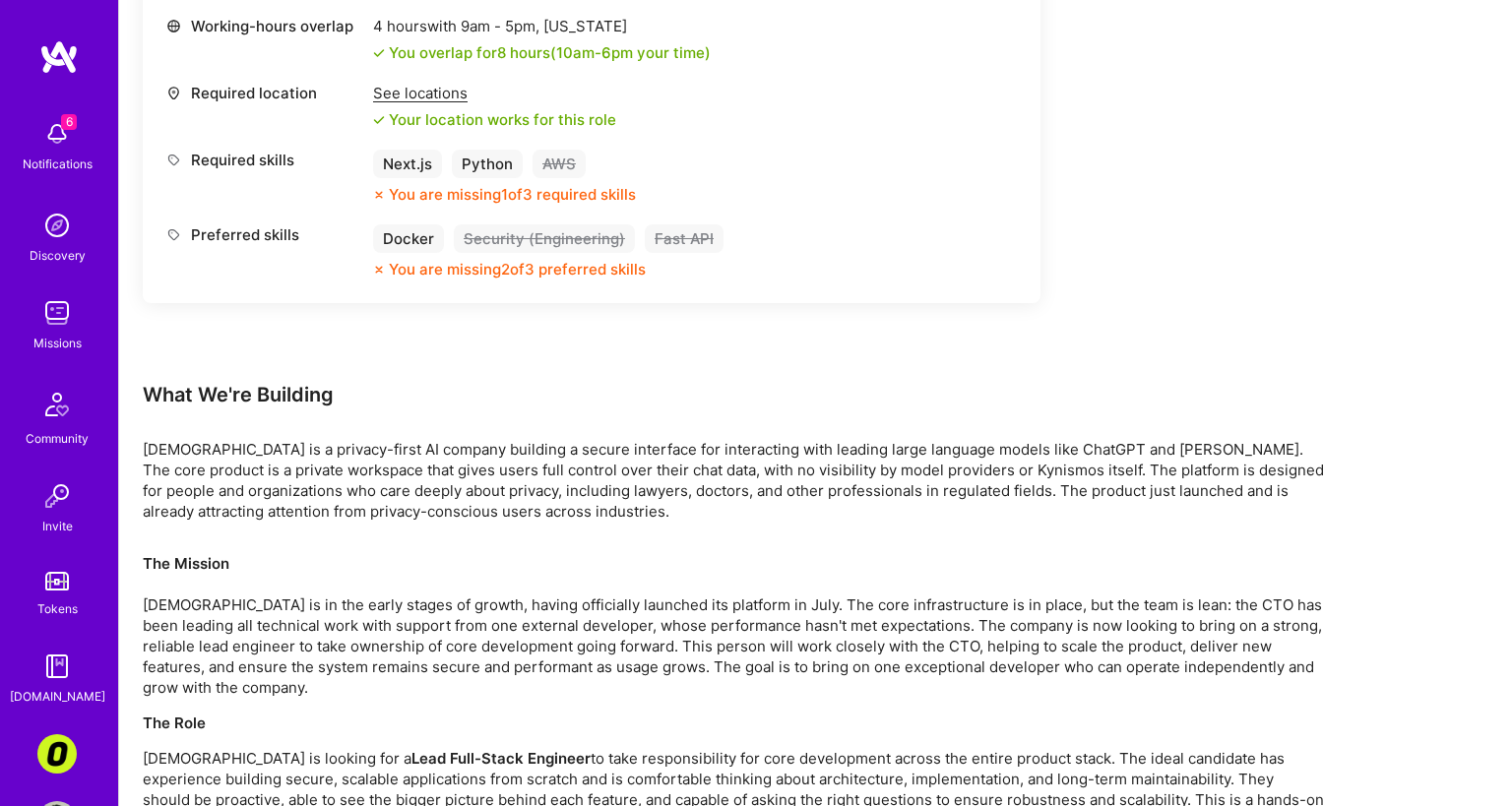
scroll to position [1231, 0]
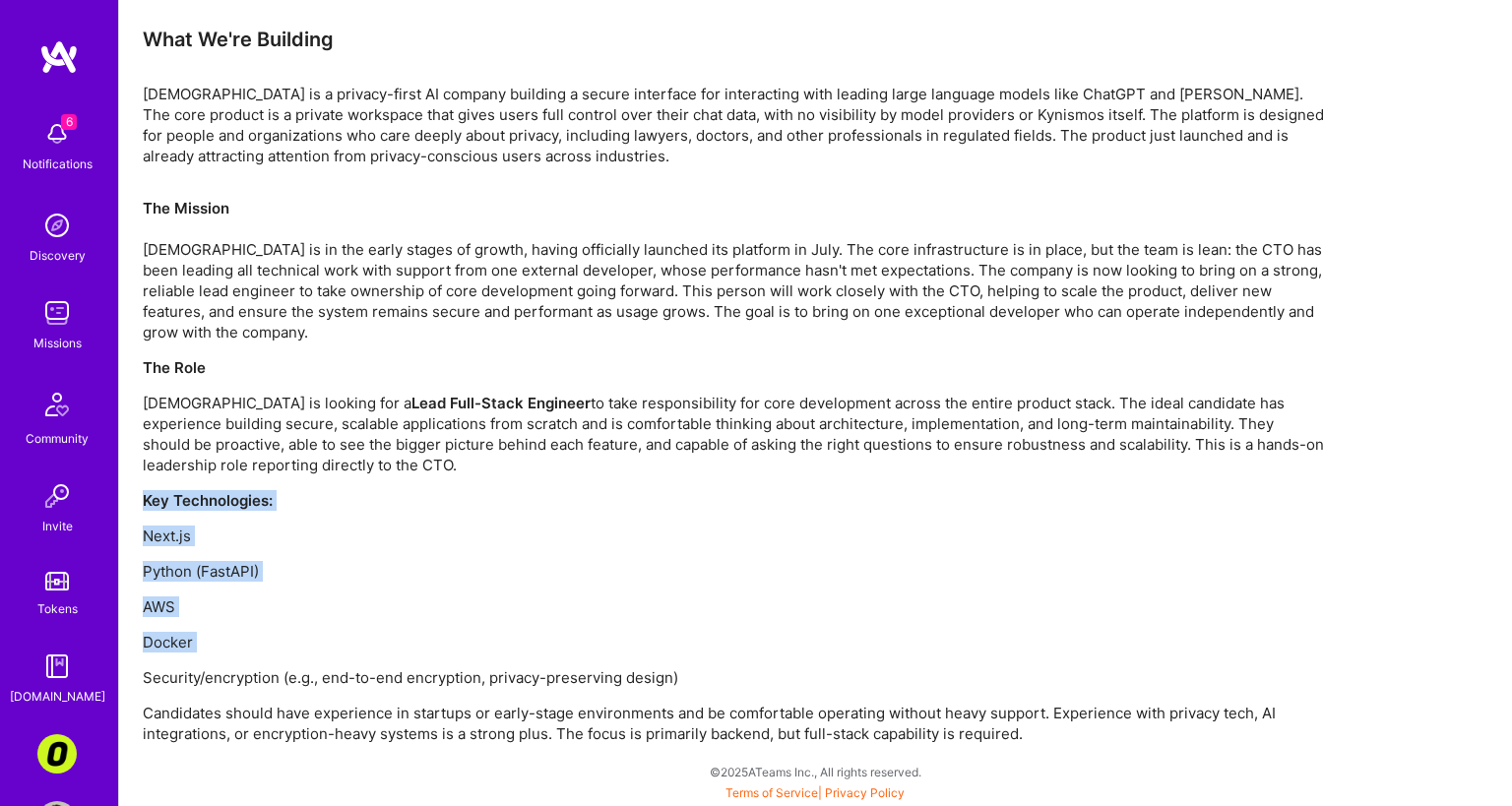
drag, startPoint x: 683, startPoint y: 482, endPoint x: 710, endPoint y: 662, distance: 182.0
click at [710, 662] on div "The Mission [DEMOGRAPHIC_DATA] is in the early stages of growth, having officia…" at bounding box center [733, 471] width 1181 height 546
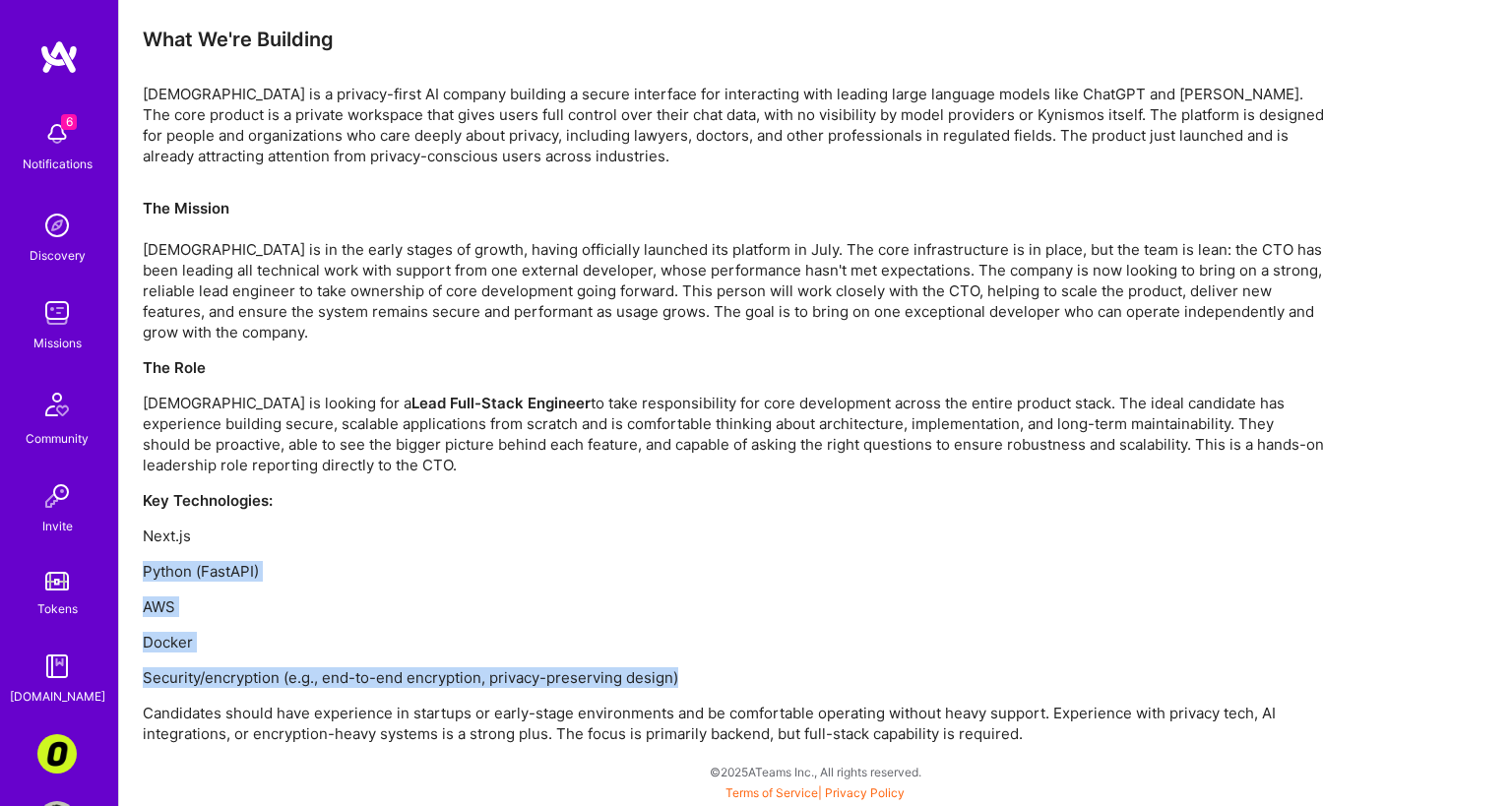
drag, startPoint x: 754, startPoint y: 681, endPoint x: 761, endPoint y: 554, distance: 127.2
click at [761, 555] on div "The Mission [DEMOGRAPHIC_DATA] is in the early stages of growth, having officia…" at bounding box center [733, 471] width 1181 height 546
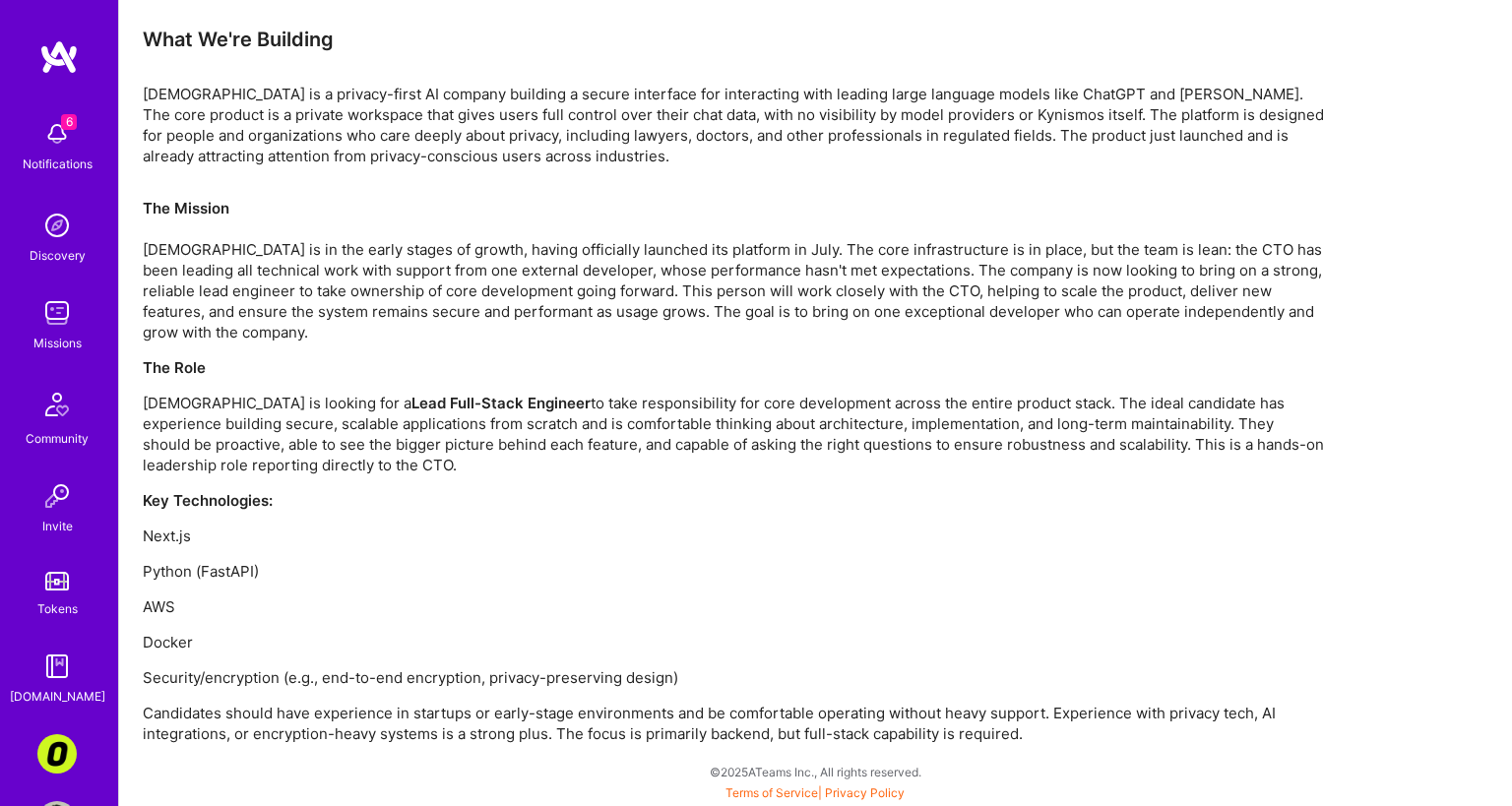
click at [760, 490] on p "Key Technologies:" at bounding box center [733, 499] width 1181 height 21
drag, startPoint x: 1130, startPoint y: 633, endPoint x: 1129, endPoint y: 620, distance: 13.0
click at [1129, 621] on div "The Mission [DEMOGRAPHIC_DATA] is in the early stages of growth, having officia…" at bounding box center [733, 471] width 1181 height 546
